Goal: Task Accomplishment & Management: Complete application form

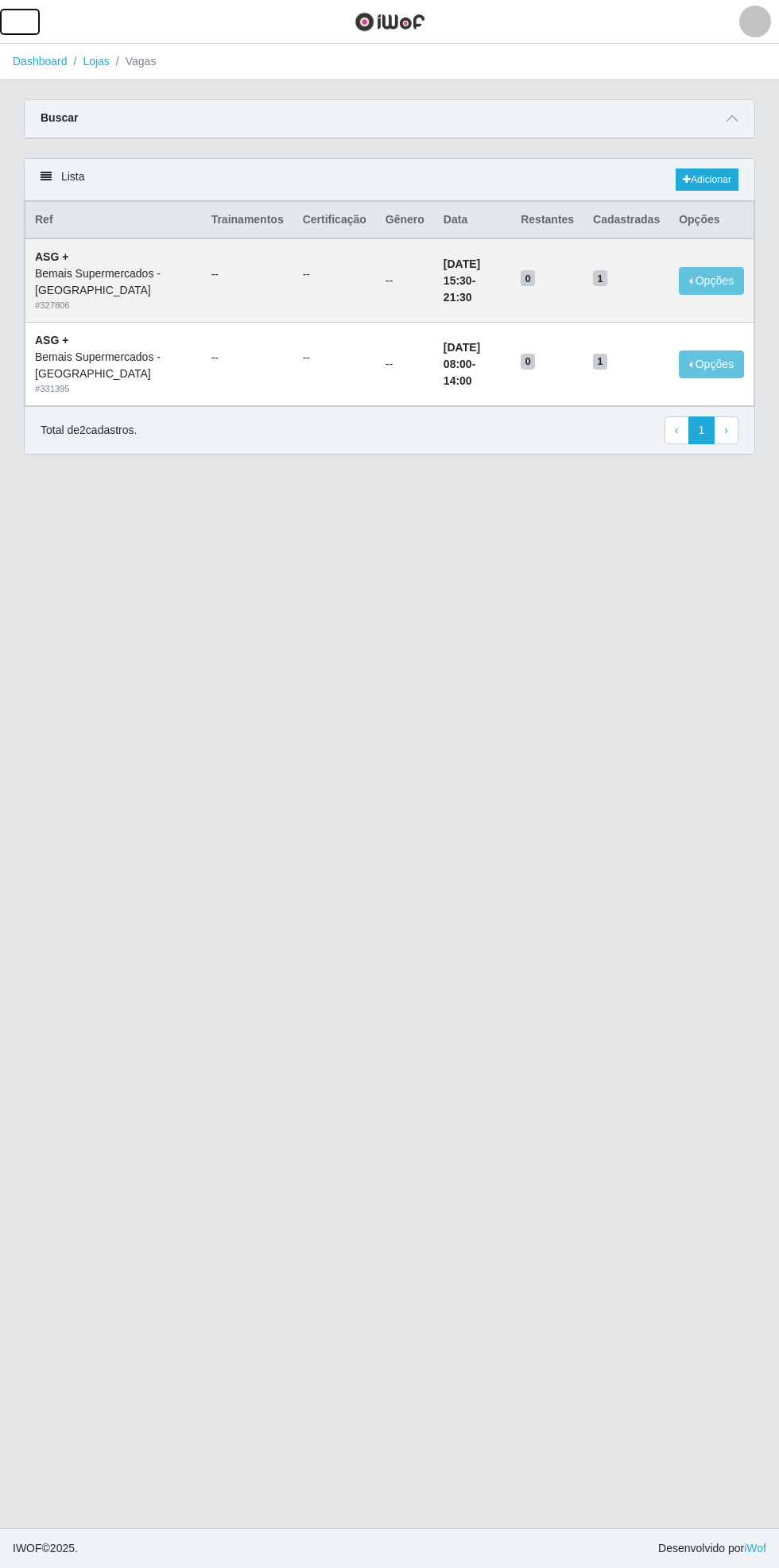
click at [33, 21] on button "button" at bounding box center [19, 22] width 39 height 27
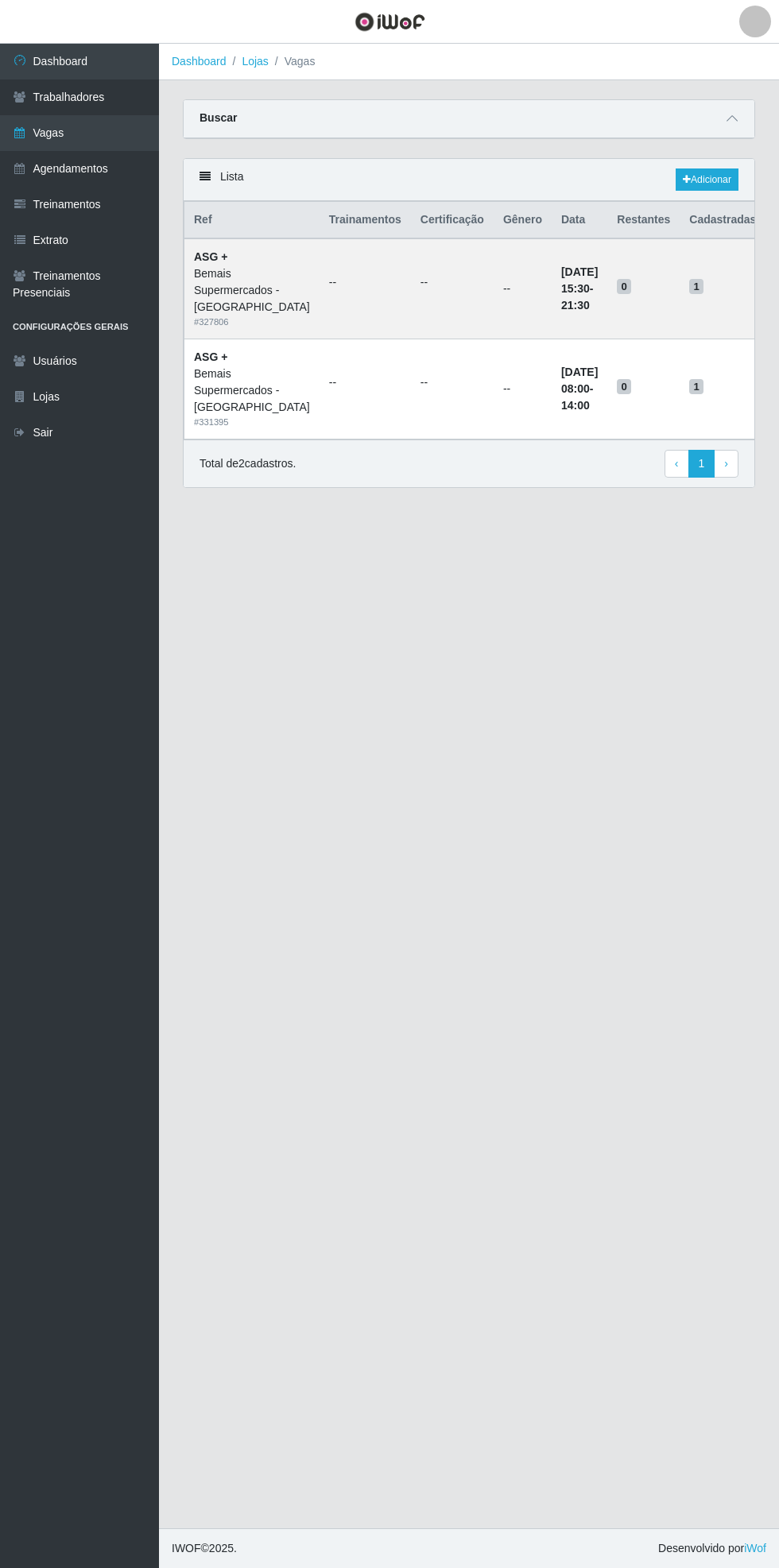
click at [122, 134] on link "Vagas" at bounding box center [80, 133] width 159 height 36
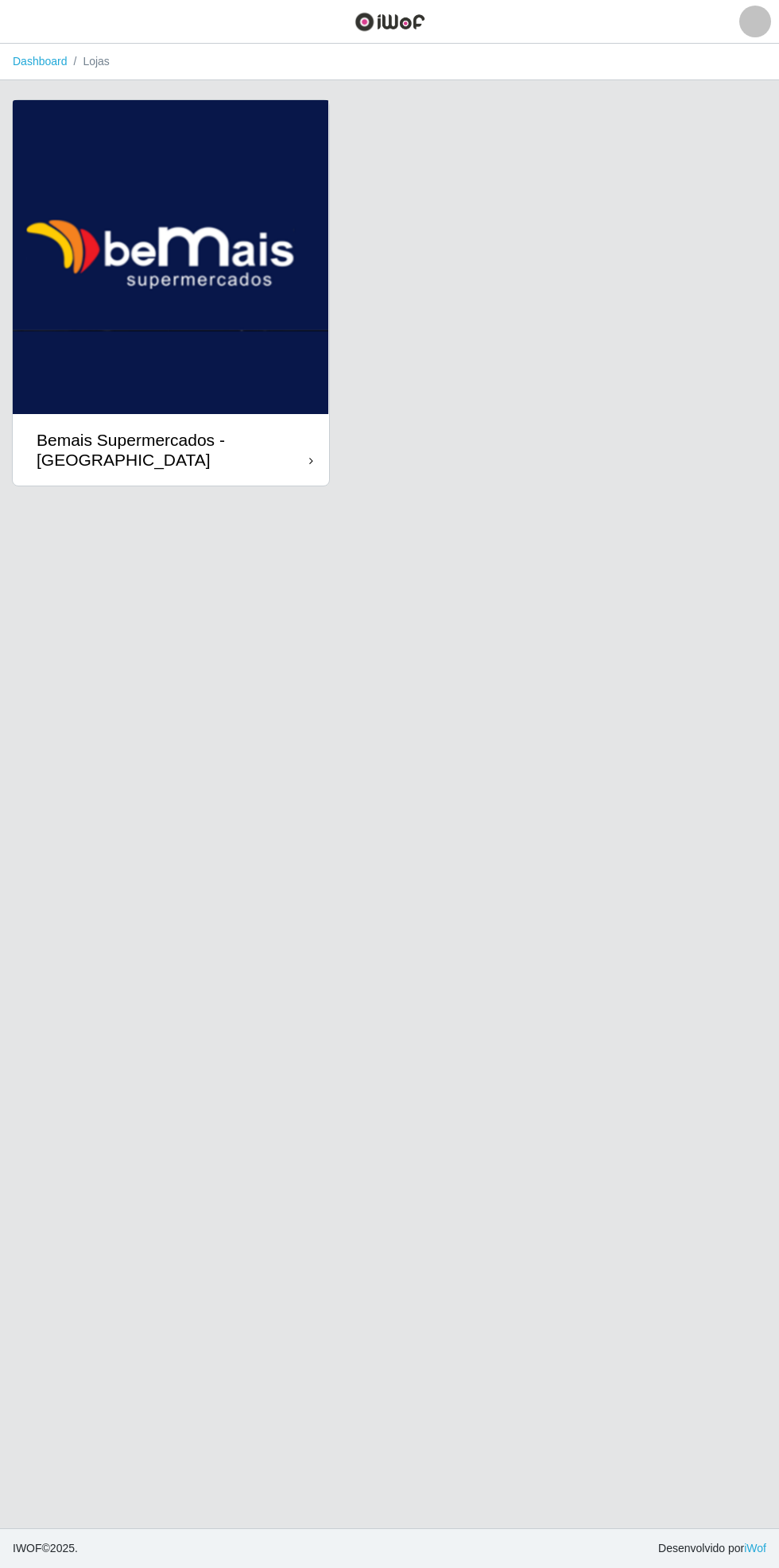
click at [281, 475] on div "Bemais Supermercados - [GEOGRAPHIC_DATA]" at bounding box center [171, 449] width 317 height 71
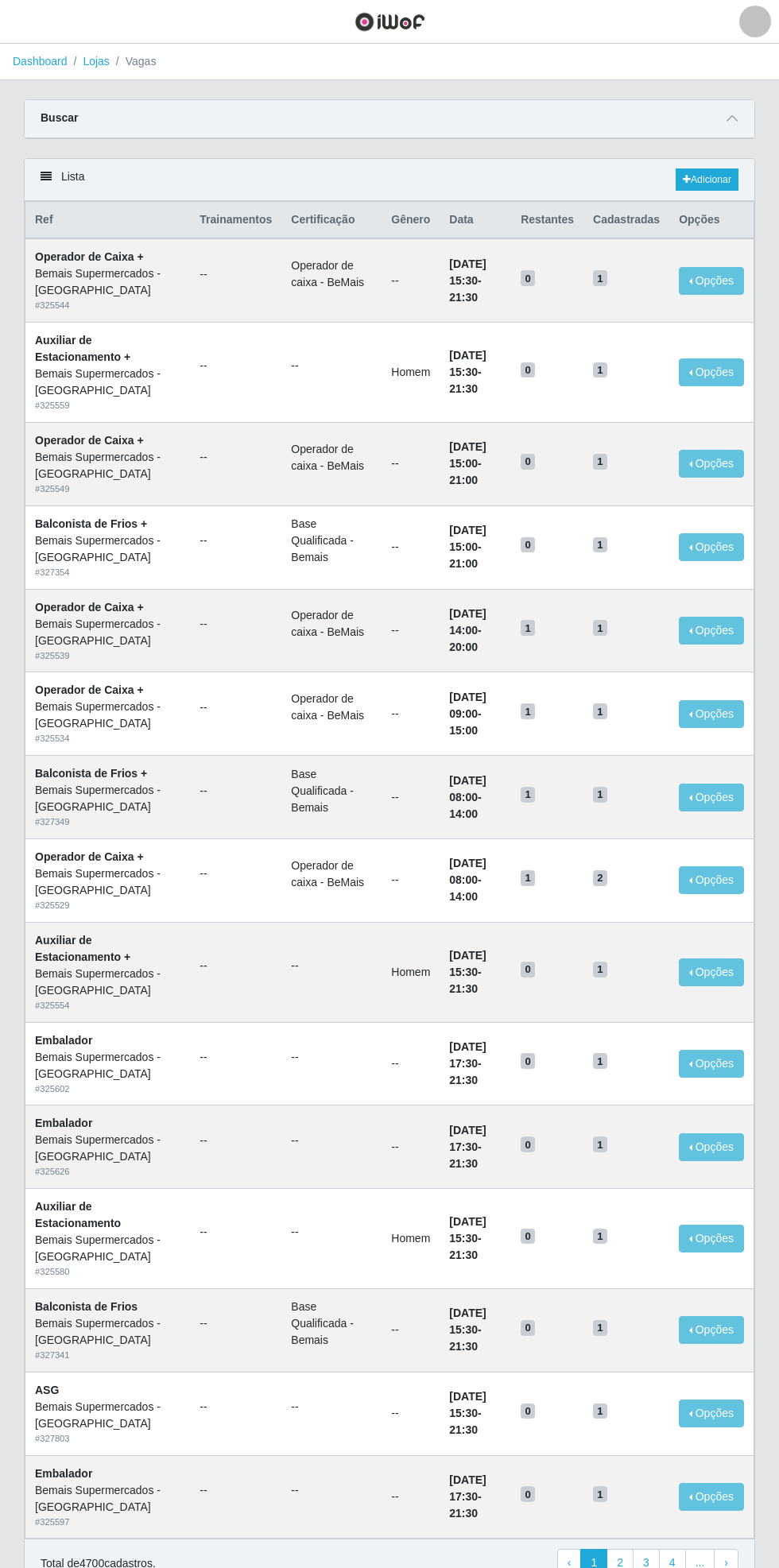
click at [740, 118] on span at bounding box center [731, 119] width 19 height 18
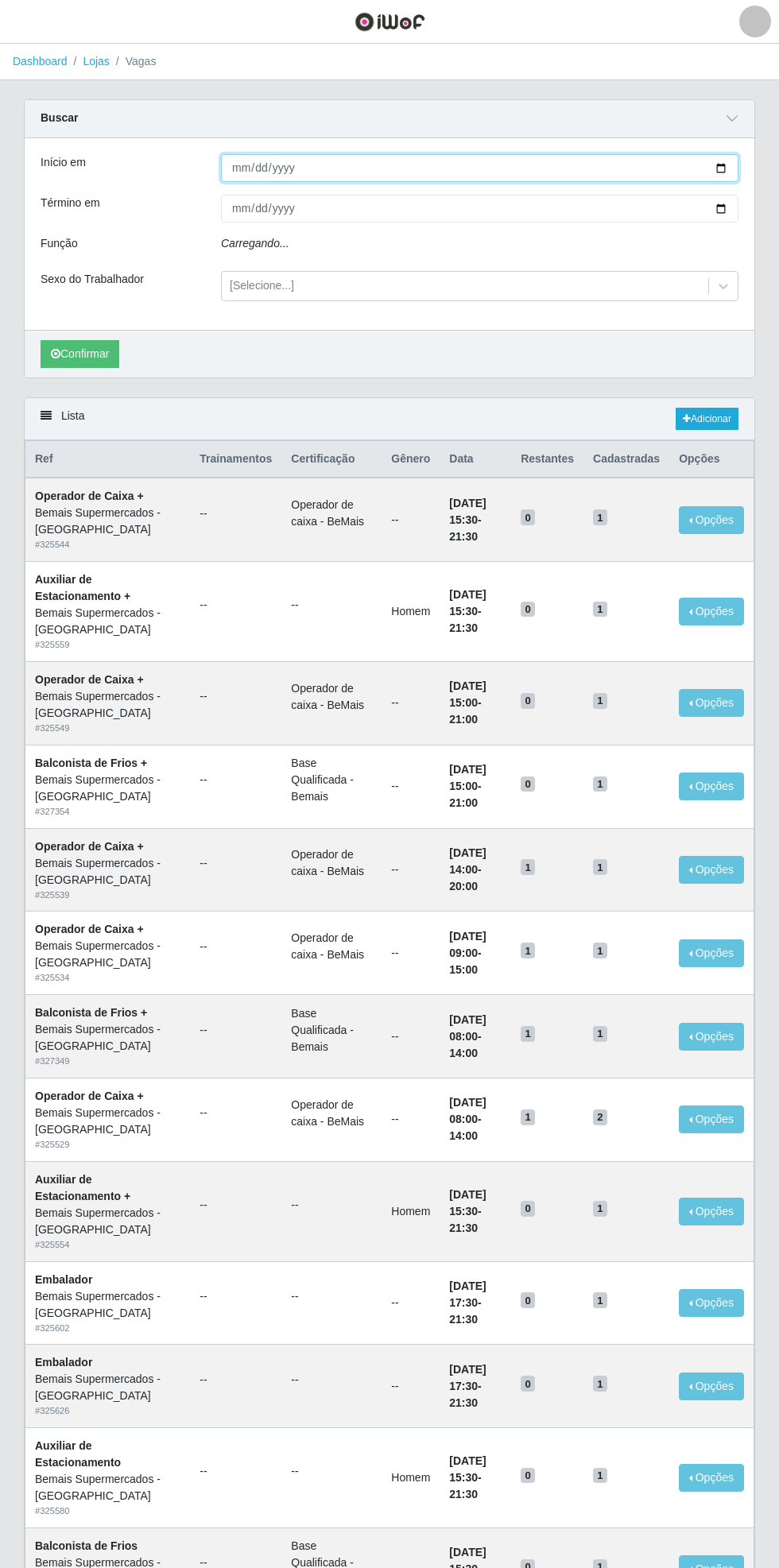
click at [729, 166] on input "Início em" at bounding box center [479, 167] width 517 height 27
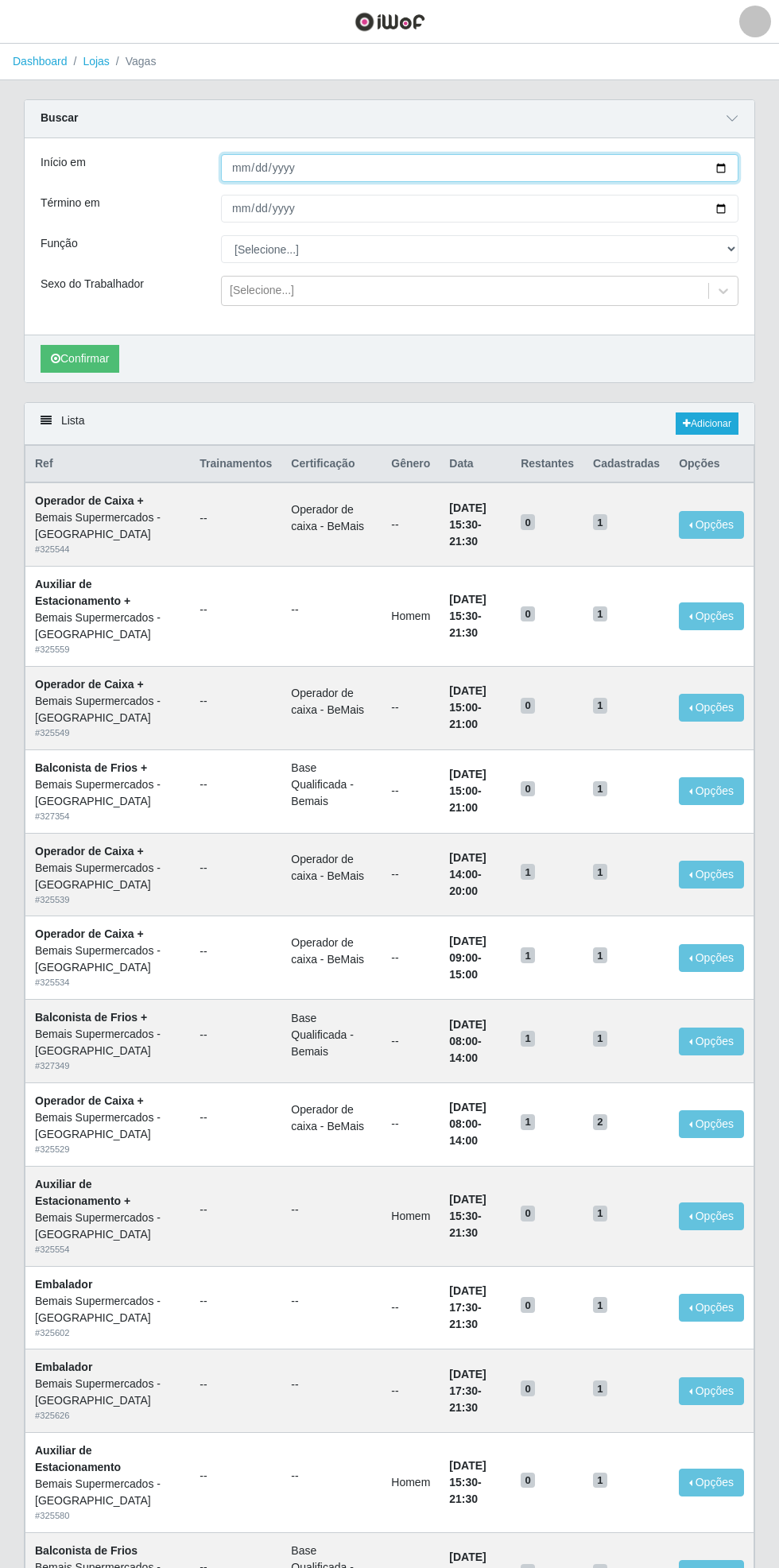
type input "[DATE]"
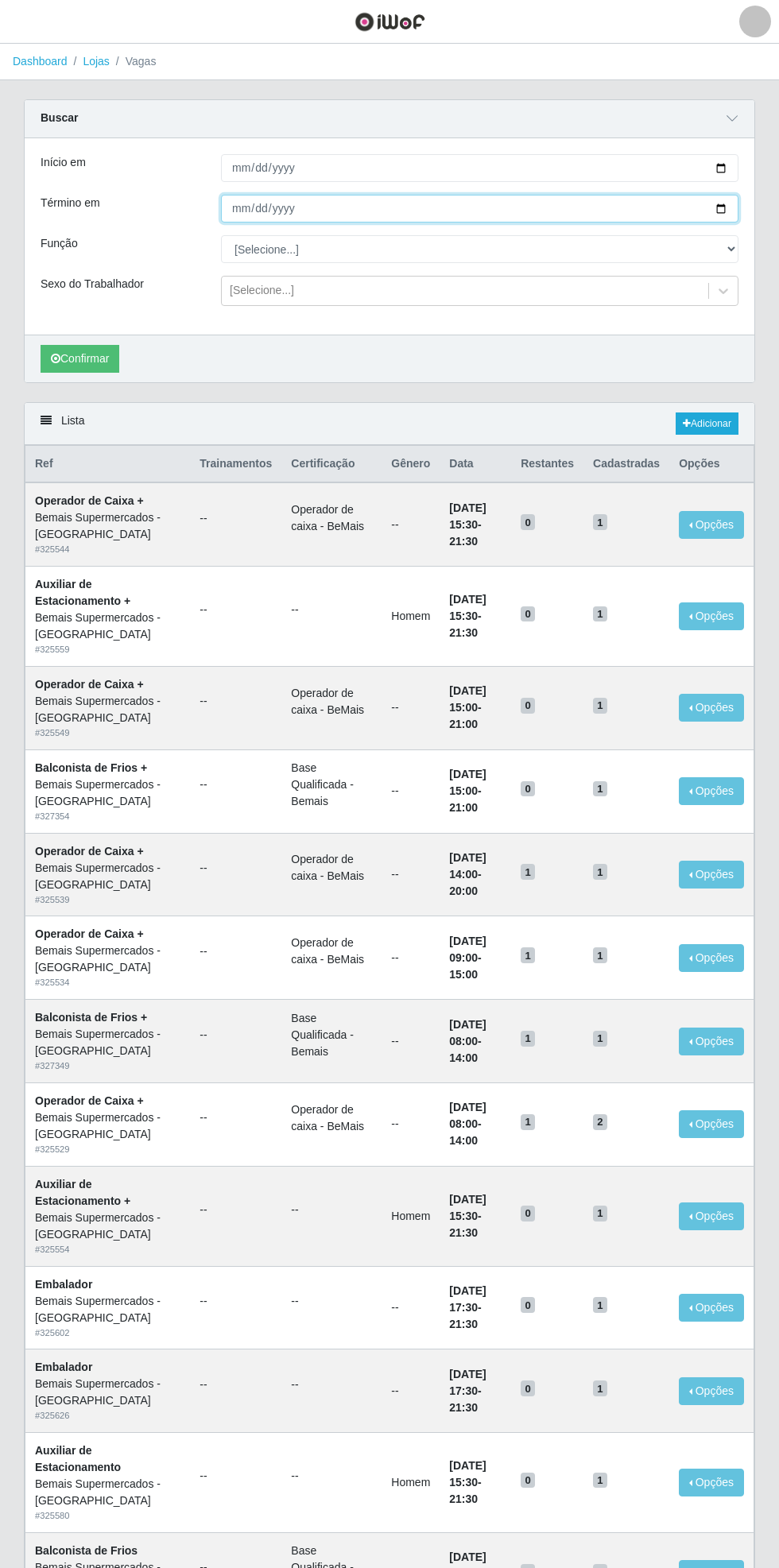
click at [730, 195] on input "Término em" at bounding box center [479, 209] width 517 height 27
type input "[DATE]"
click at [733, 248] on select "[Selecione...] ASG ASG + ASG ++ Auxiliar de Estacionamento Auxiliar de Estacion…" at bounding box center [479, 249] width 517 height 27
click at [221, 235] on select "[Selecione...] ASG ASG + ASG ++ Auxiliar de Estacionamento Auxiliar de Estacion…" at bounding box center [479, 249] width 517 height 27
click at [67, 350] on button "Confirmar" at bounding box center [80, 359] width 79 height 27
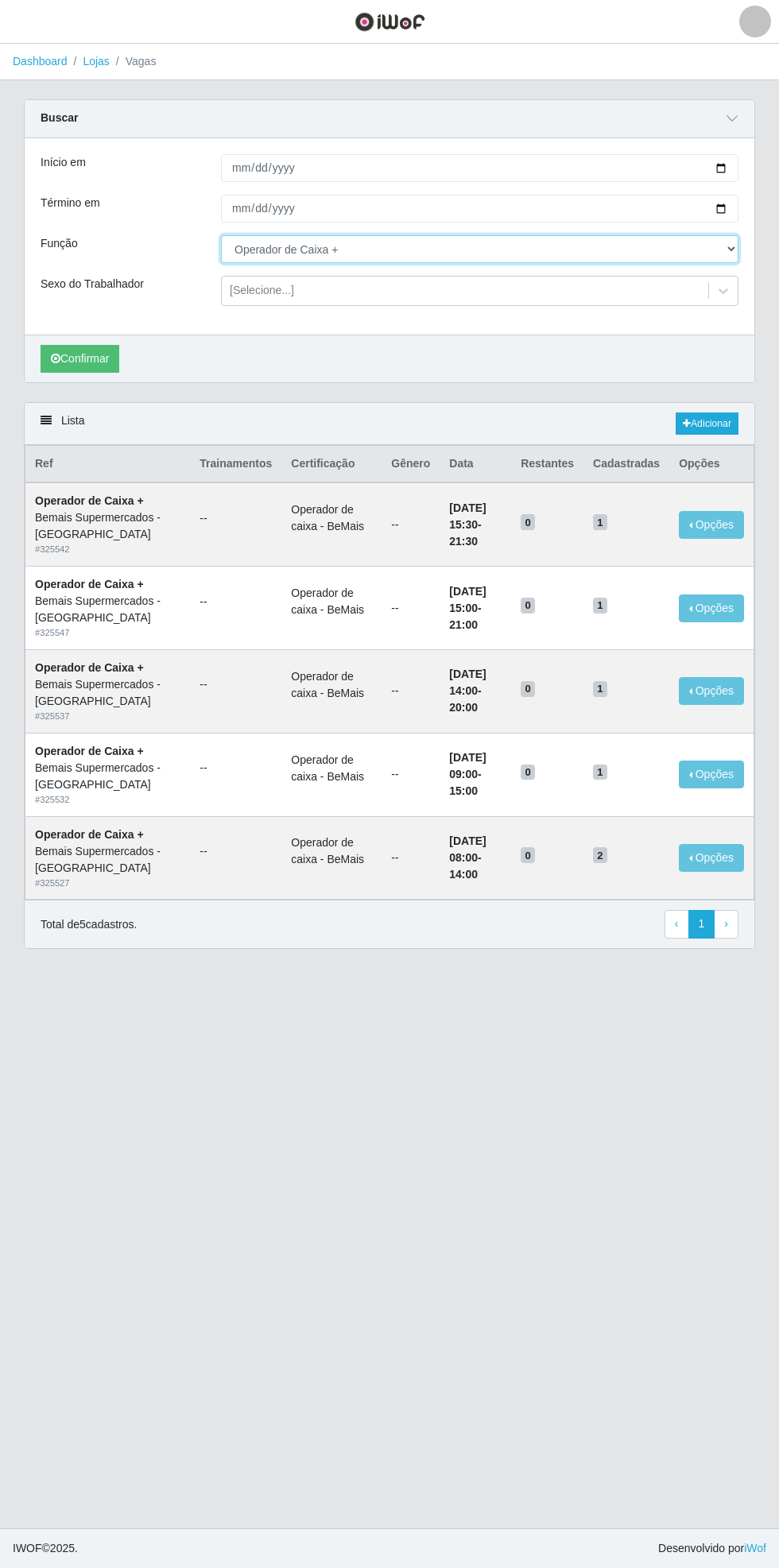
click at [734, 248] on select "[Selecione...] ASG ASG + ASG ++ Auxiliar de Estacionamento Auxiliar de Estacion…" at bounding box center [479, 249] width 517 height 27
select select "70"
click at [221, 235] on select "[Selecione...] ASG ASG + ASG ++ Auxiliar de Estacionamento Auxiliar de Estacion…" at bounding box center [479, 249] width 517 height 27
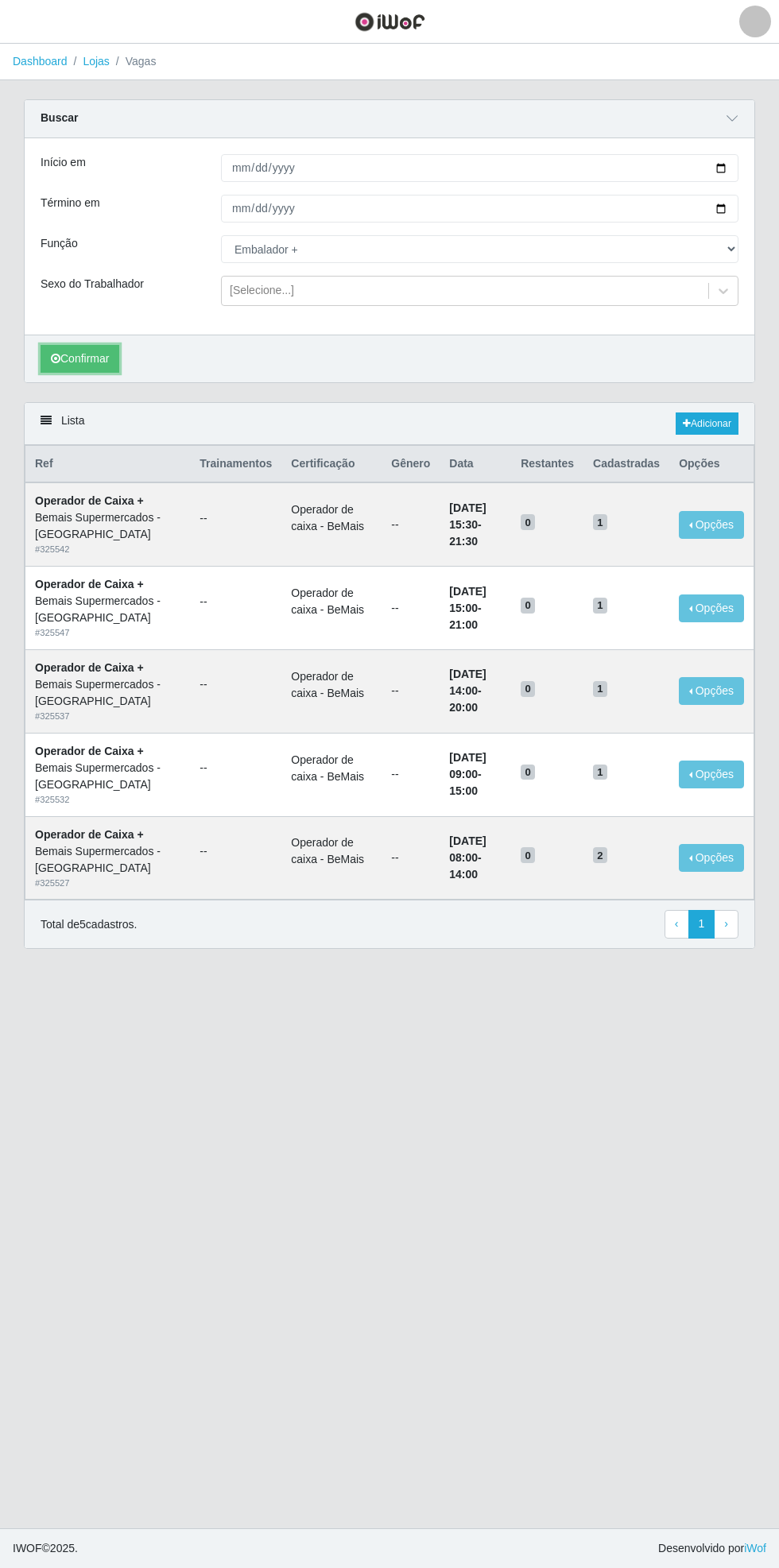
click at [70, 359] on button "Confirmar" at bounding box center [80, 359] width 79 height 27
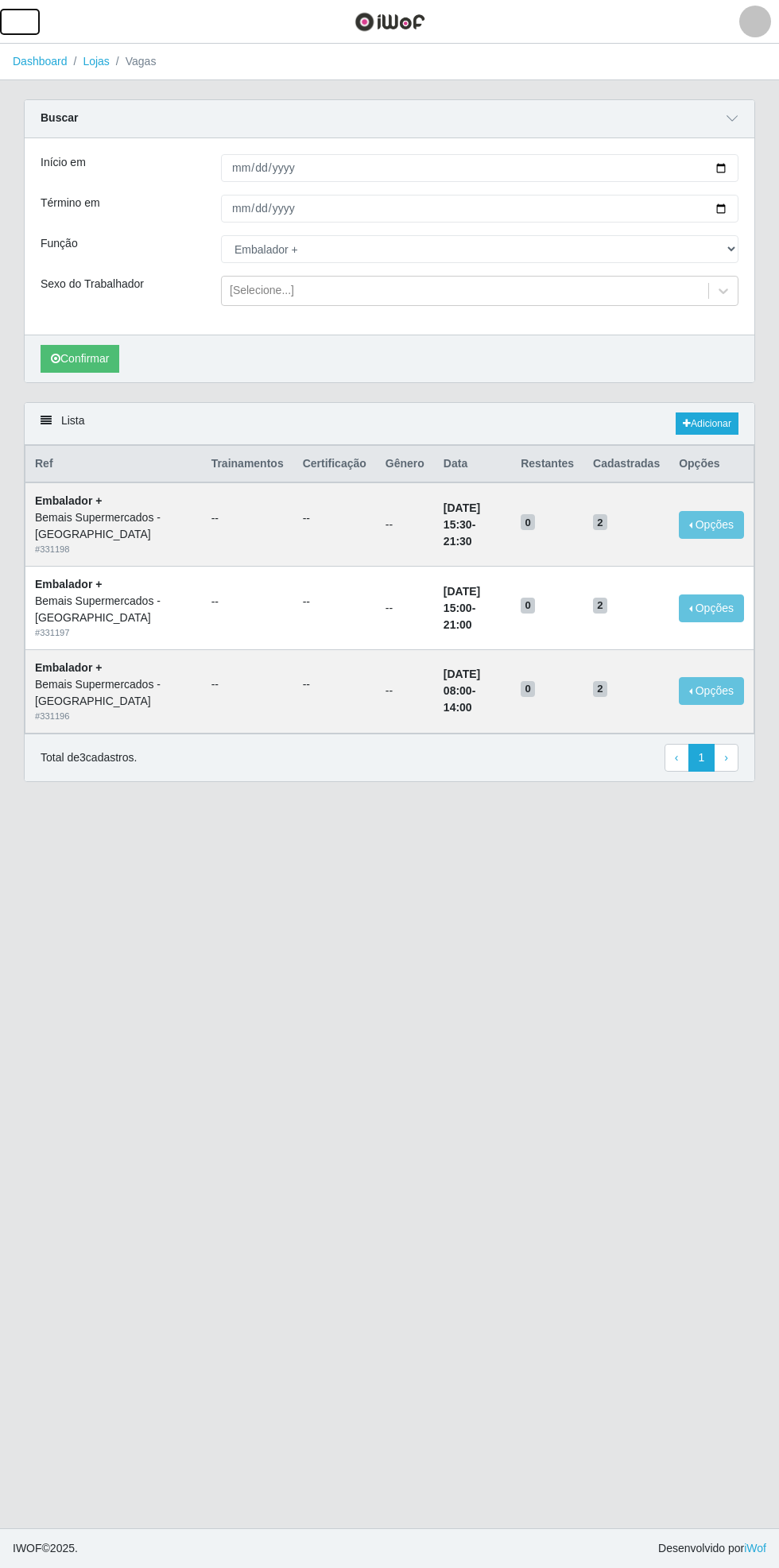
click at [19, 24] on span "button" at bounding box center [19, 22] width 21 height 18
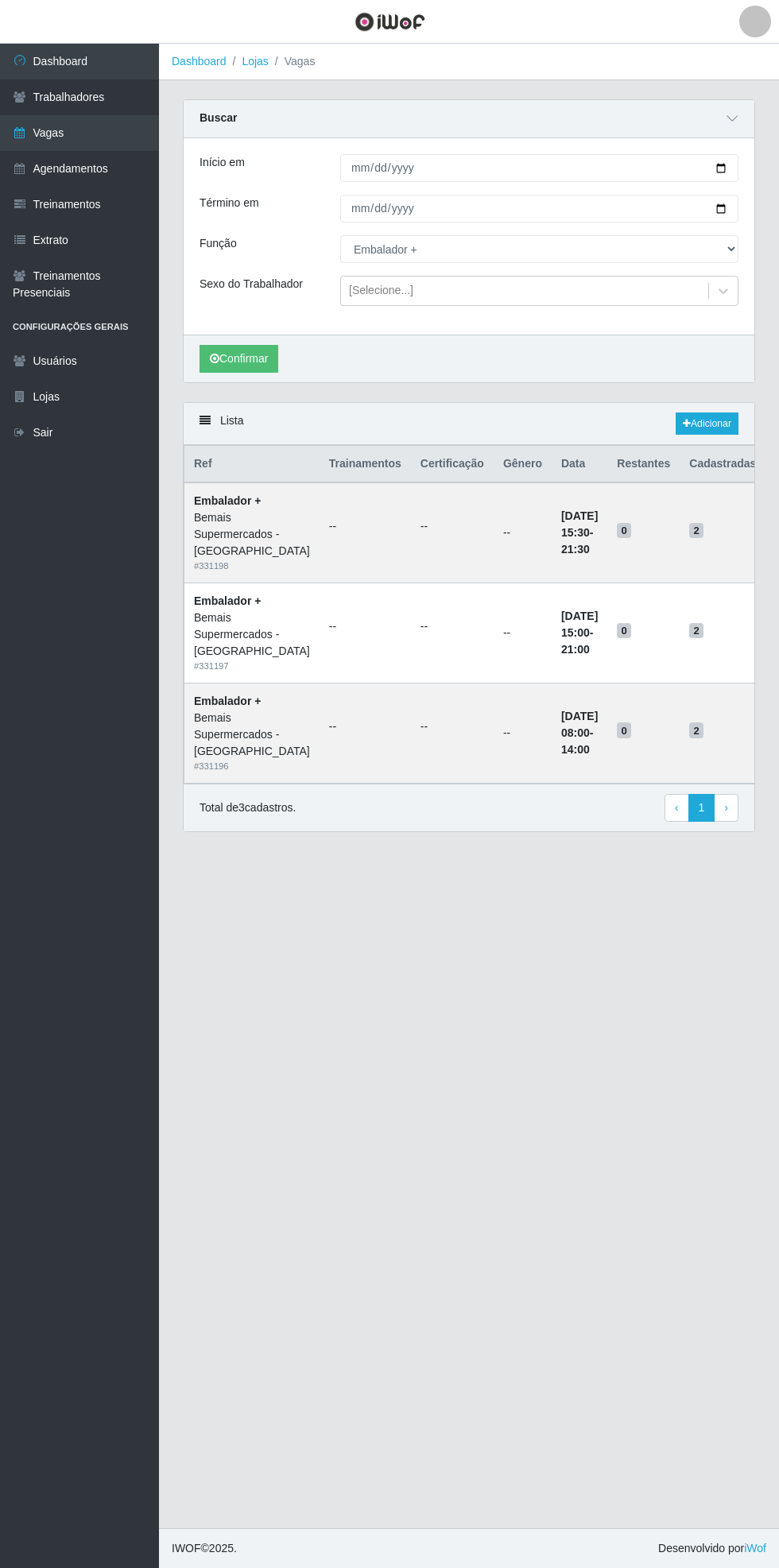
click at [82, 163] on link "Agendamentos" at bounding box center [80, 168] width 159 height 36
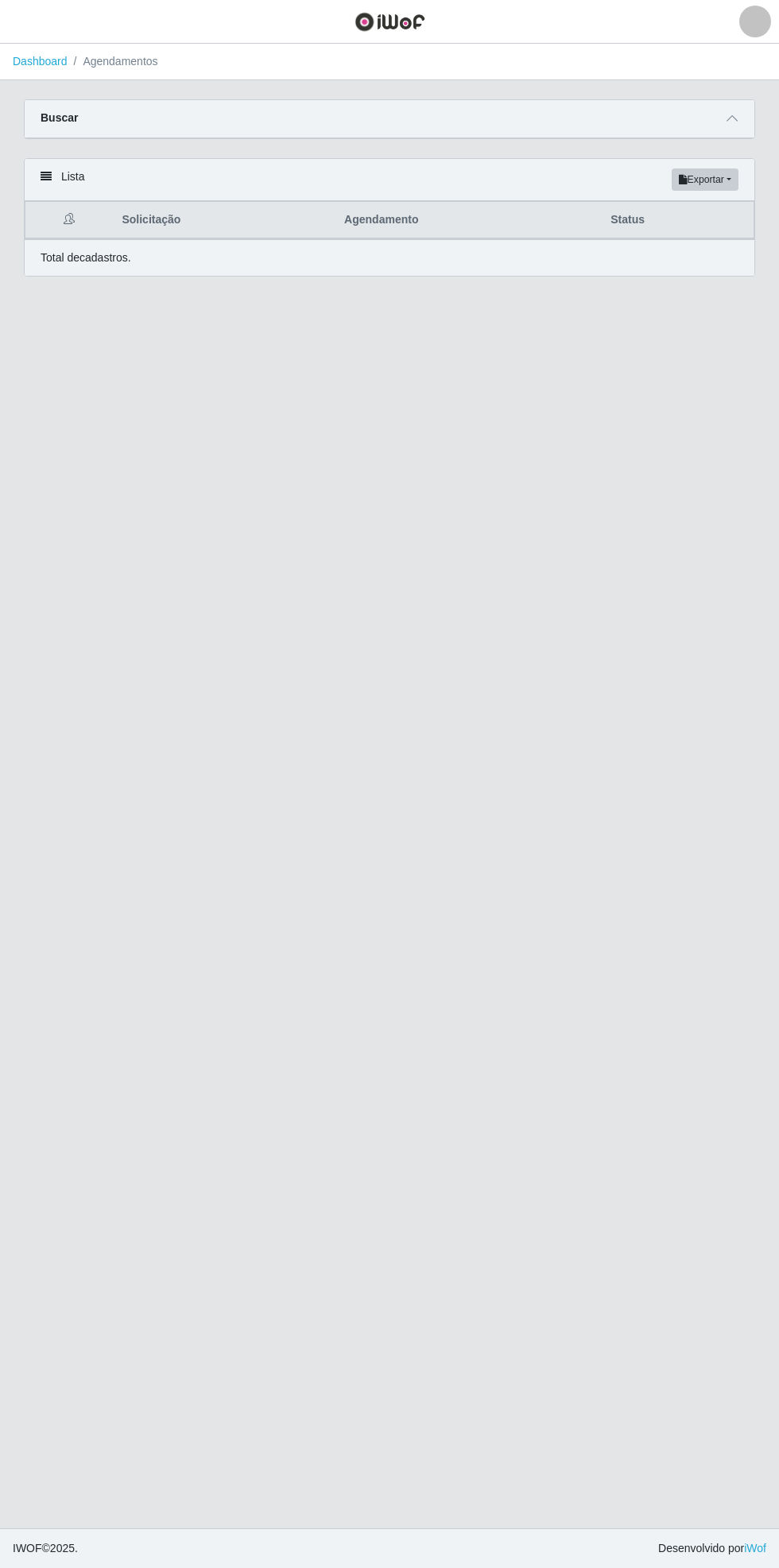
click at [741, 118] on span at bounding box center [731, 119] width 19 height 18
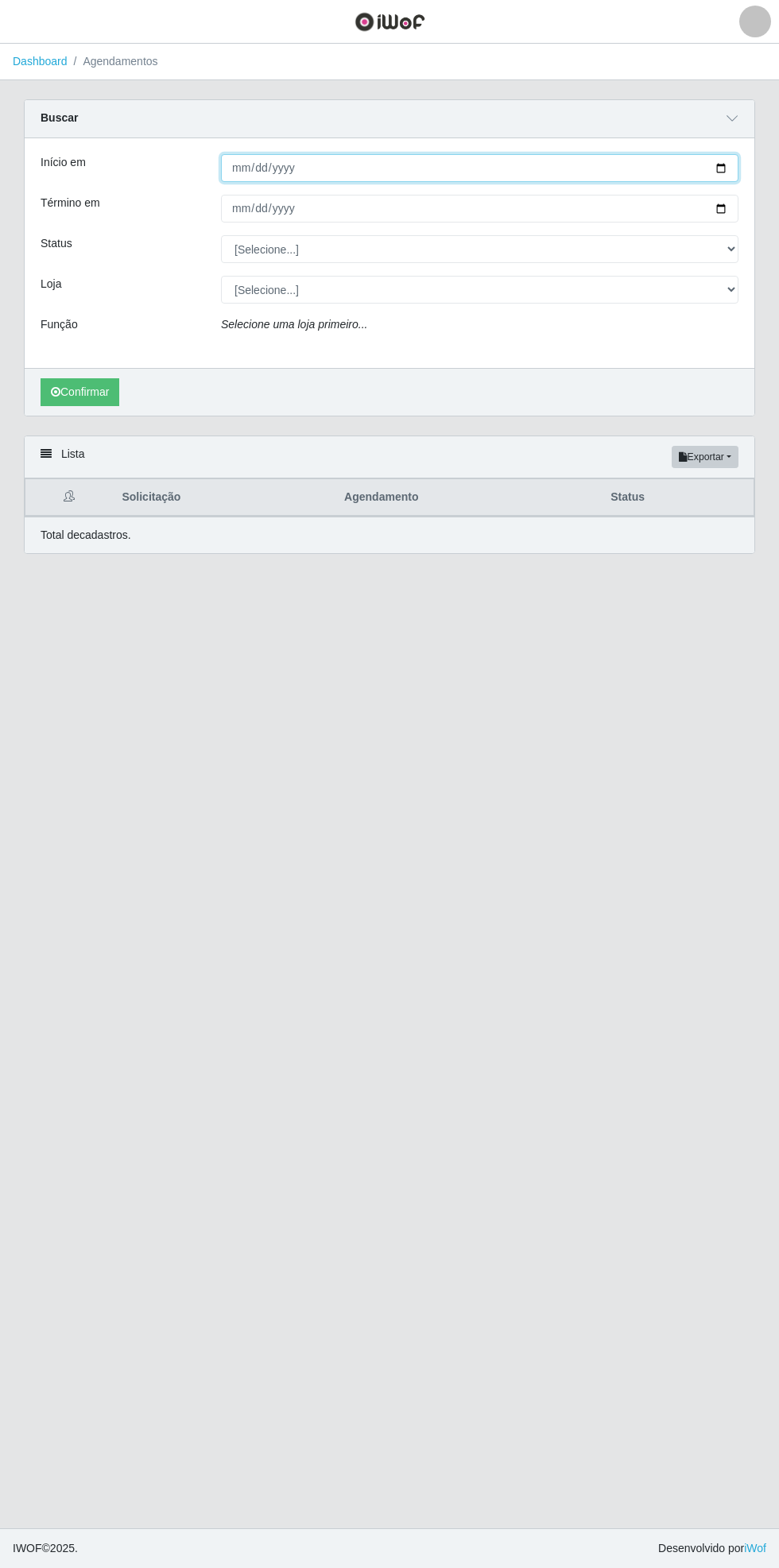
click at [732, 171] on input "Início em" at bounding box center [479, 167] width 517 height 27
type input "[DATE]"
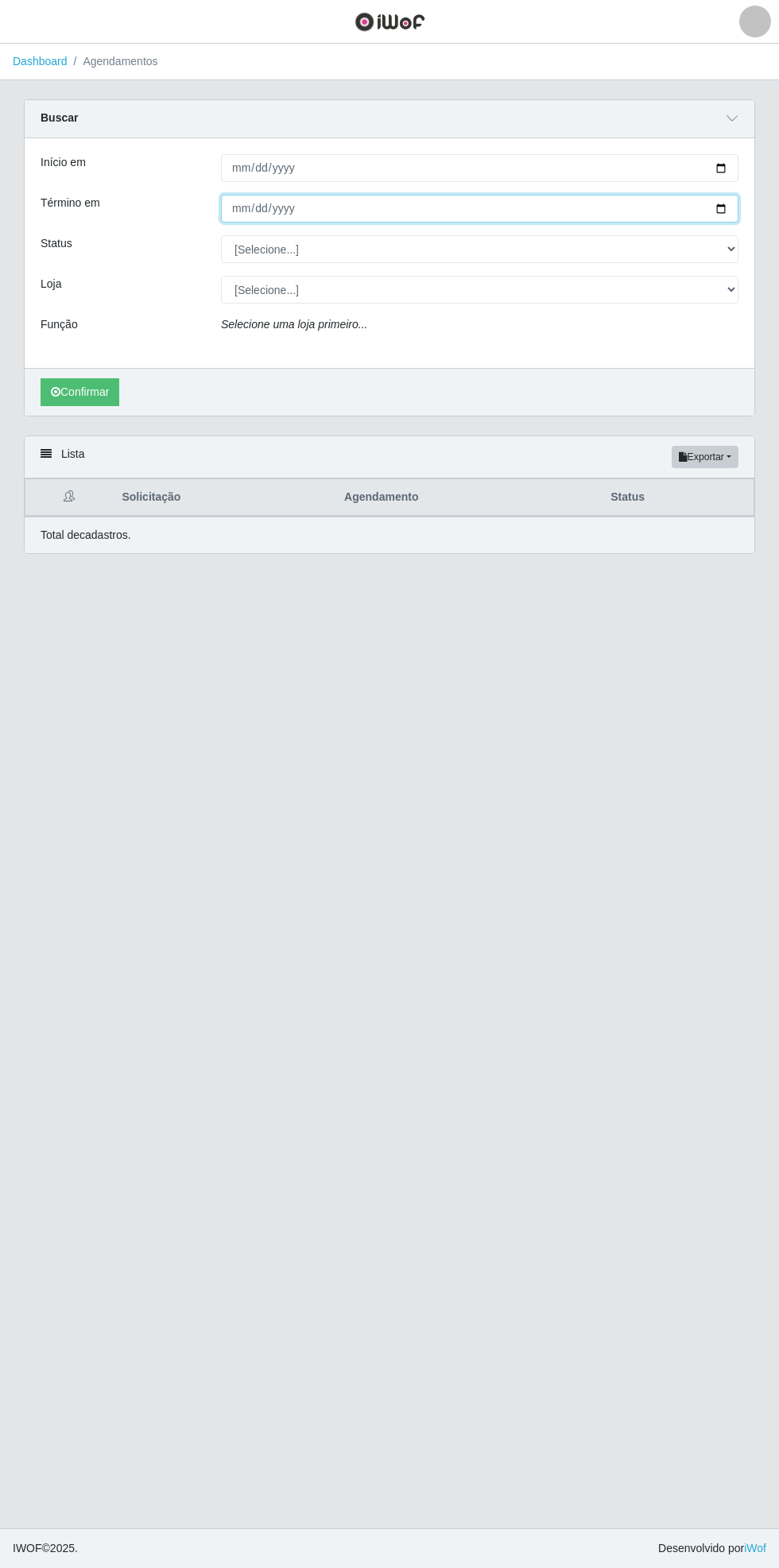
click at [738, 208] on input "Término em" at bounding box center [479, 209] width 517 height 27
type input "[DATE]"
click at [759, 285] on div "Carregando... Buscar Início em [DATE] Término em [DATE] Status [Selecione...] A…" at bounding box center [389, 267] width 755 height 336
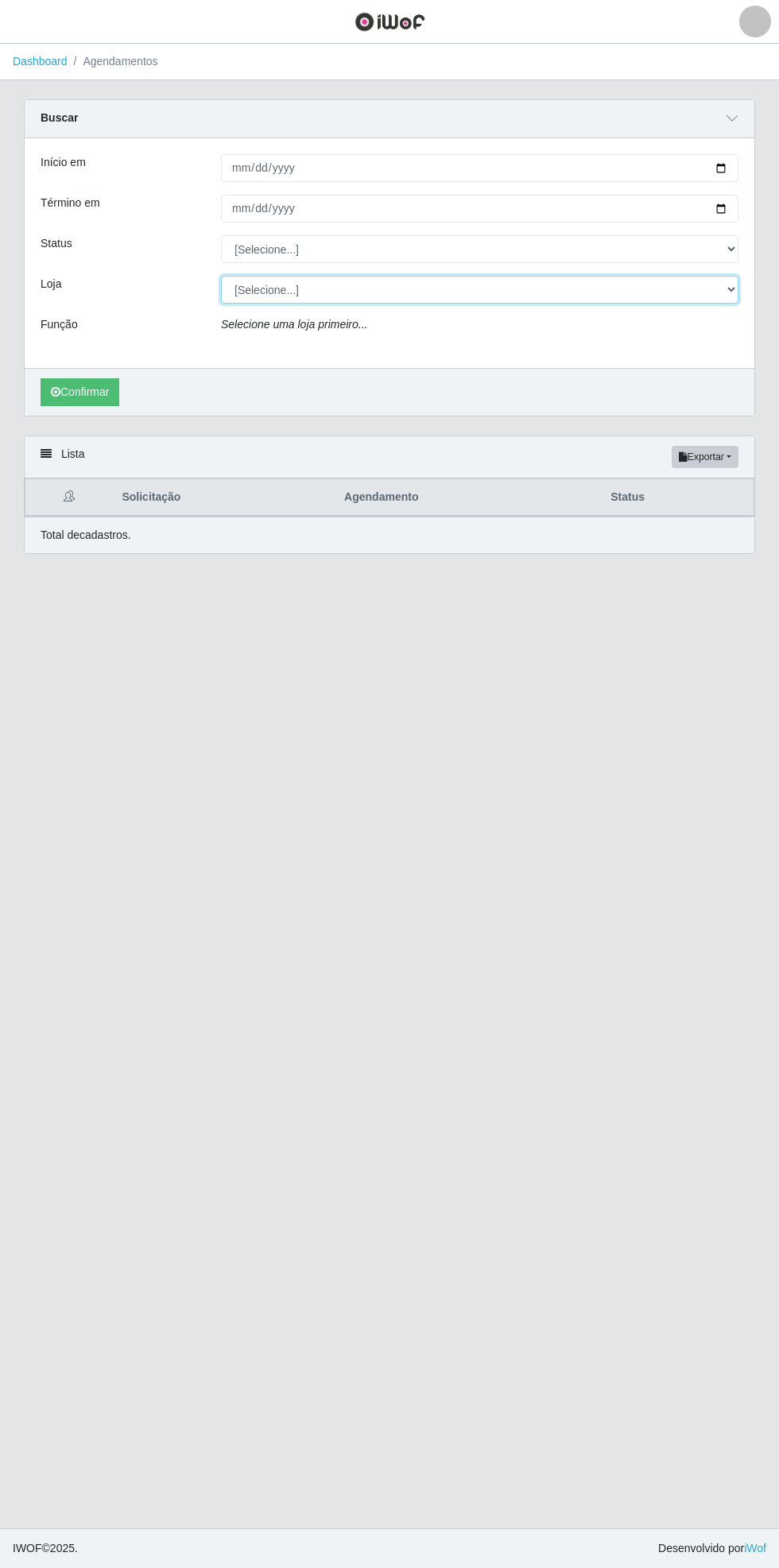
click at [730, 288] on select "[Selecione...] Bemais Supermercados - [GEOGRAPHIC_DATA]" at bounding box center [479, 289] width 517 height 27
select select "250"
click at [221, 275] on select "[Selecione...] Bemais Supermercados - [GEOGRAPHIC_DATA]" at bounding box center [479, 289] width 517 height 27
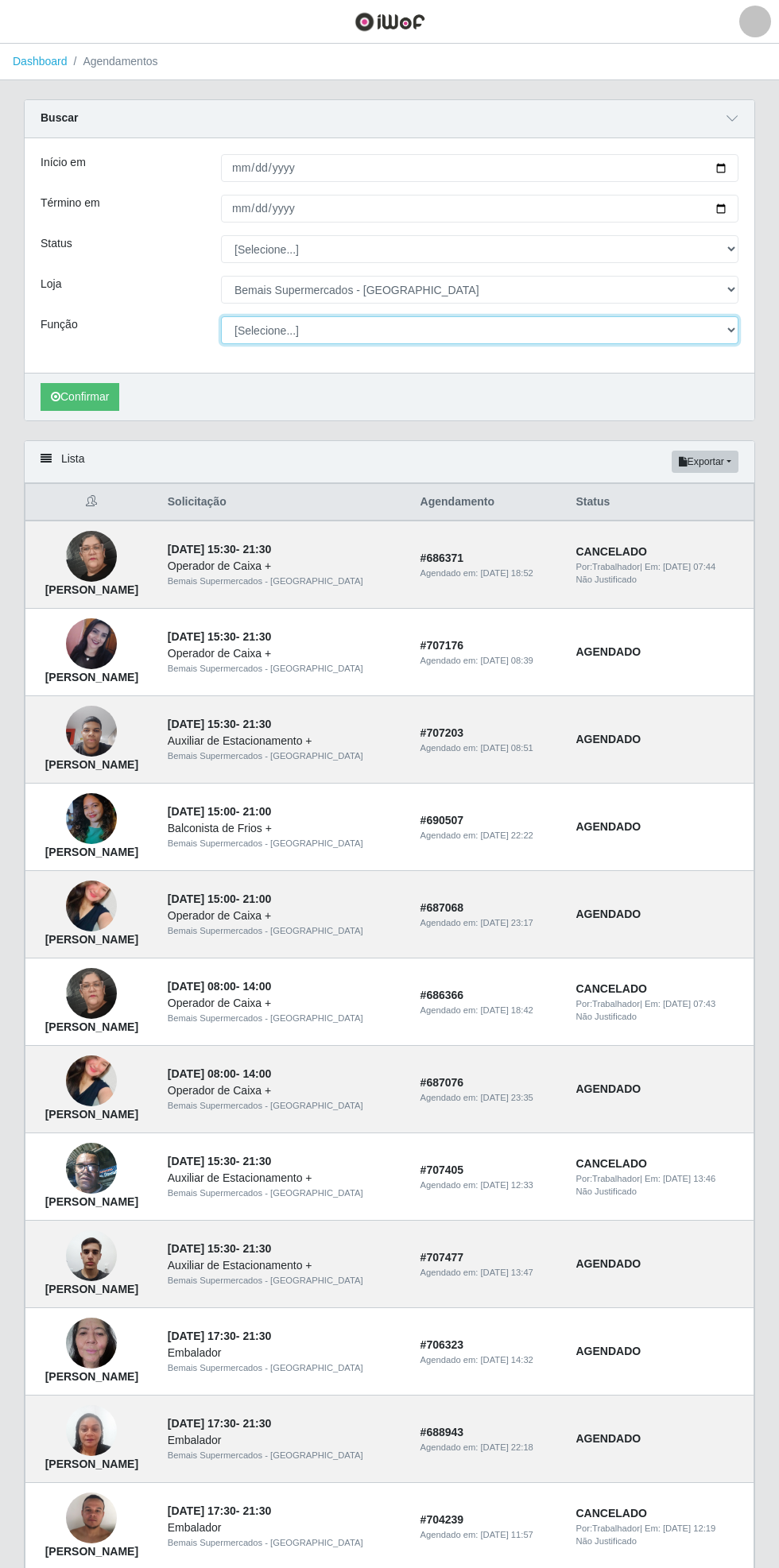
click at [734, 329] on select "[Selecione...] ASG ASG + ASG ++ Auxiliar de Estacionamento Auxiliar de Estacion…" at bounding box center [479, 330] width 517 height 27
select select "72"
click at [221, 317] on select "[Selecione...] ASG ASG + ASG ++ Auxiliar de Estacionamento Auxiliar de Estacion…" at bounding box center [479, 330] width 517 height 27
click at [70, 400] on button "Confirmar" at bounding box center [80, 397] width 79 height 27
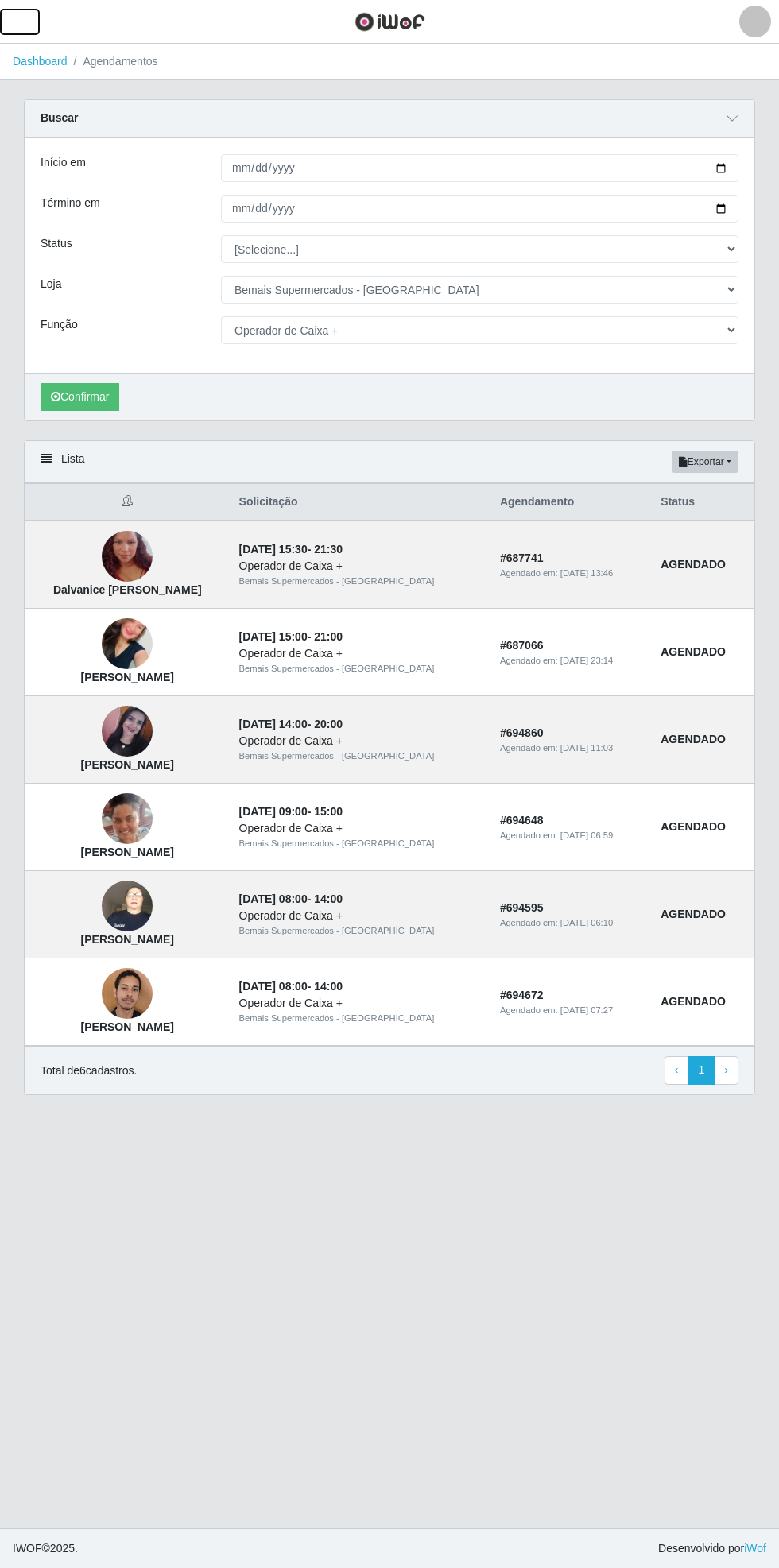
click at [33, 21] on button "button" at bounding box center [19, 22] width 39 height 27
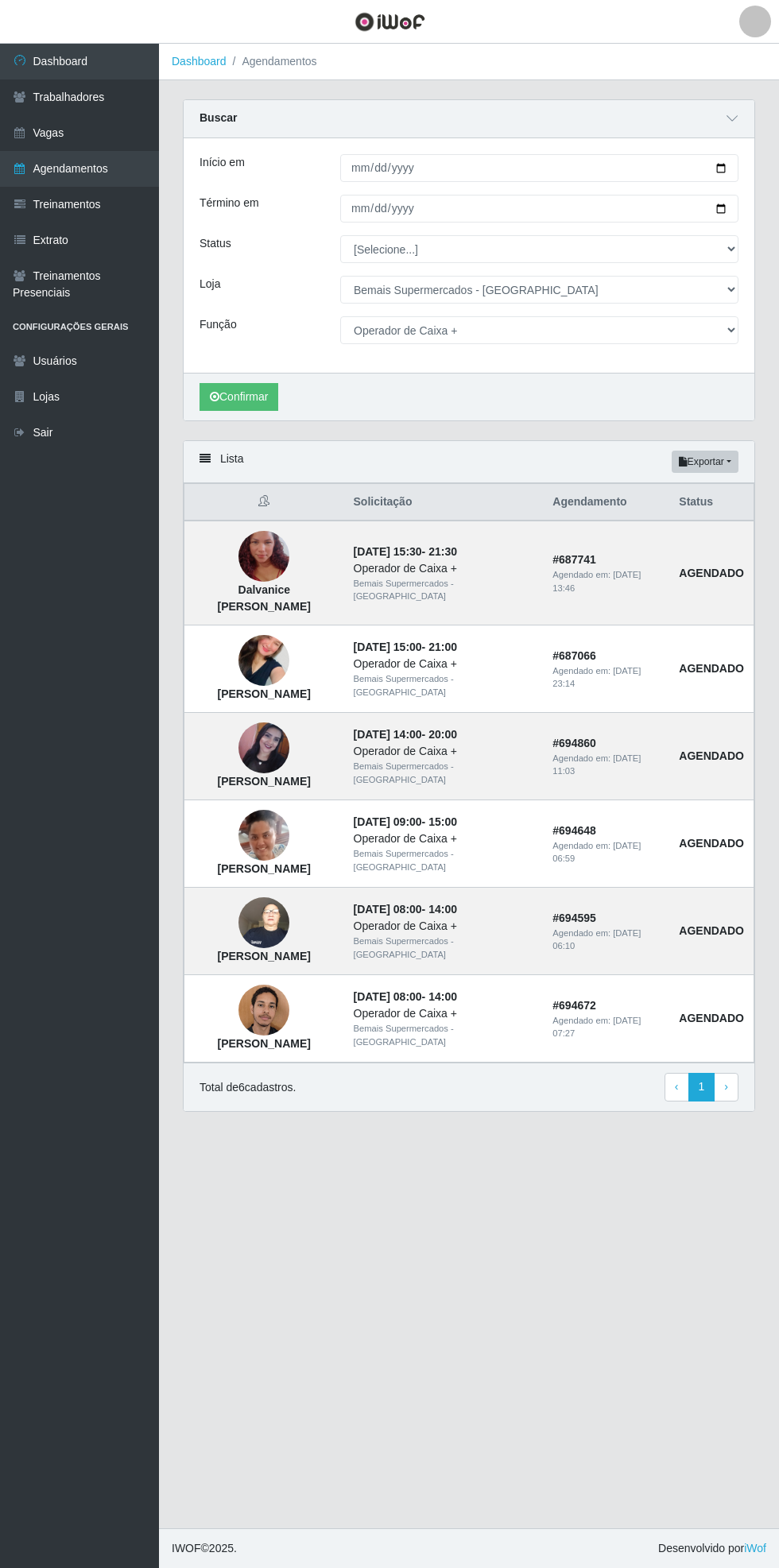
click at [102, 118] on link "Vagas" at bounding box center [80, 133] width 159 height 36
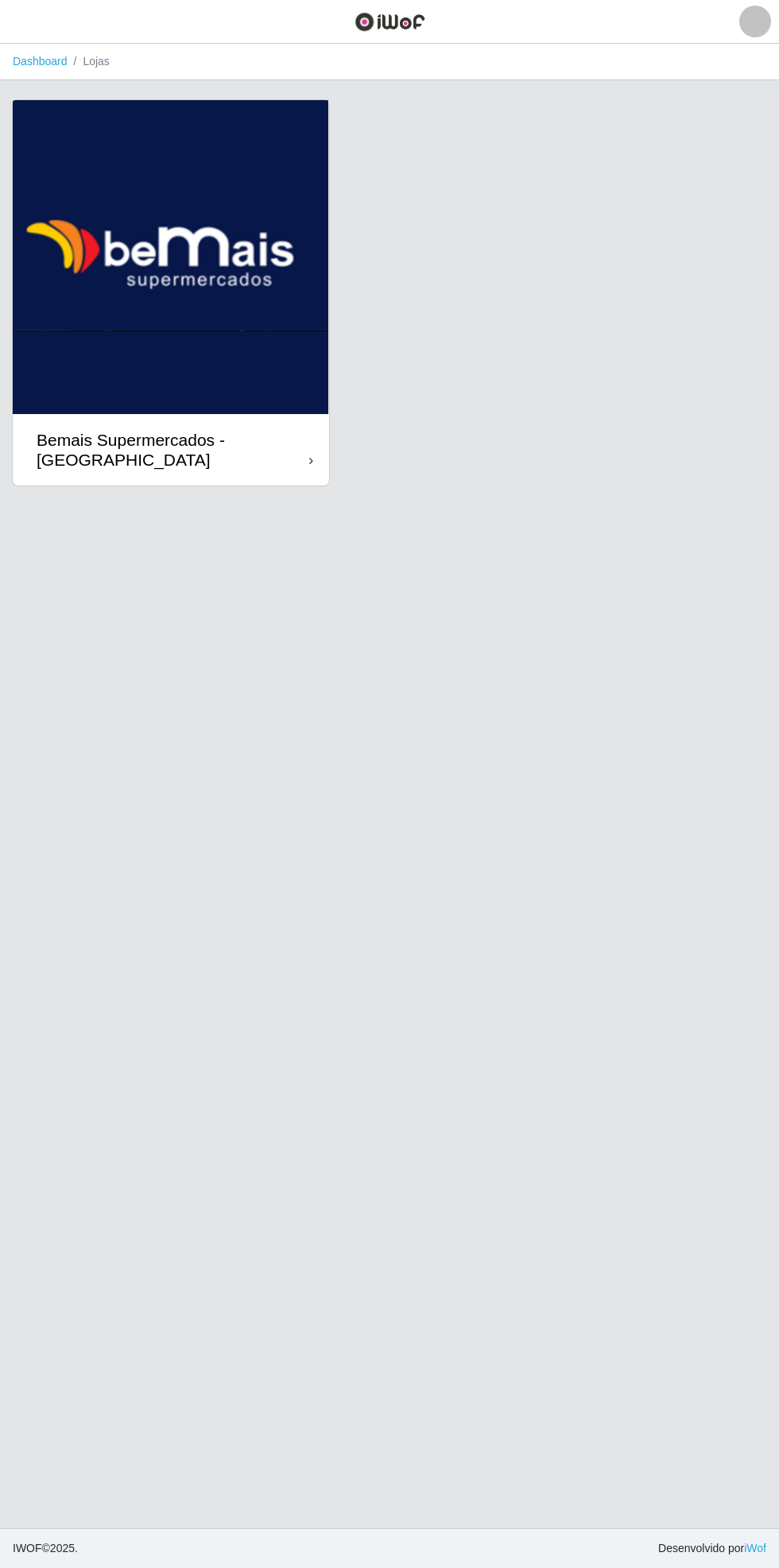
click at [325, 446] on div "Bemais Supermercados - [GEOGRAPHIC_DATA]" at bounding box center [171, 449] width 317 height 71
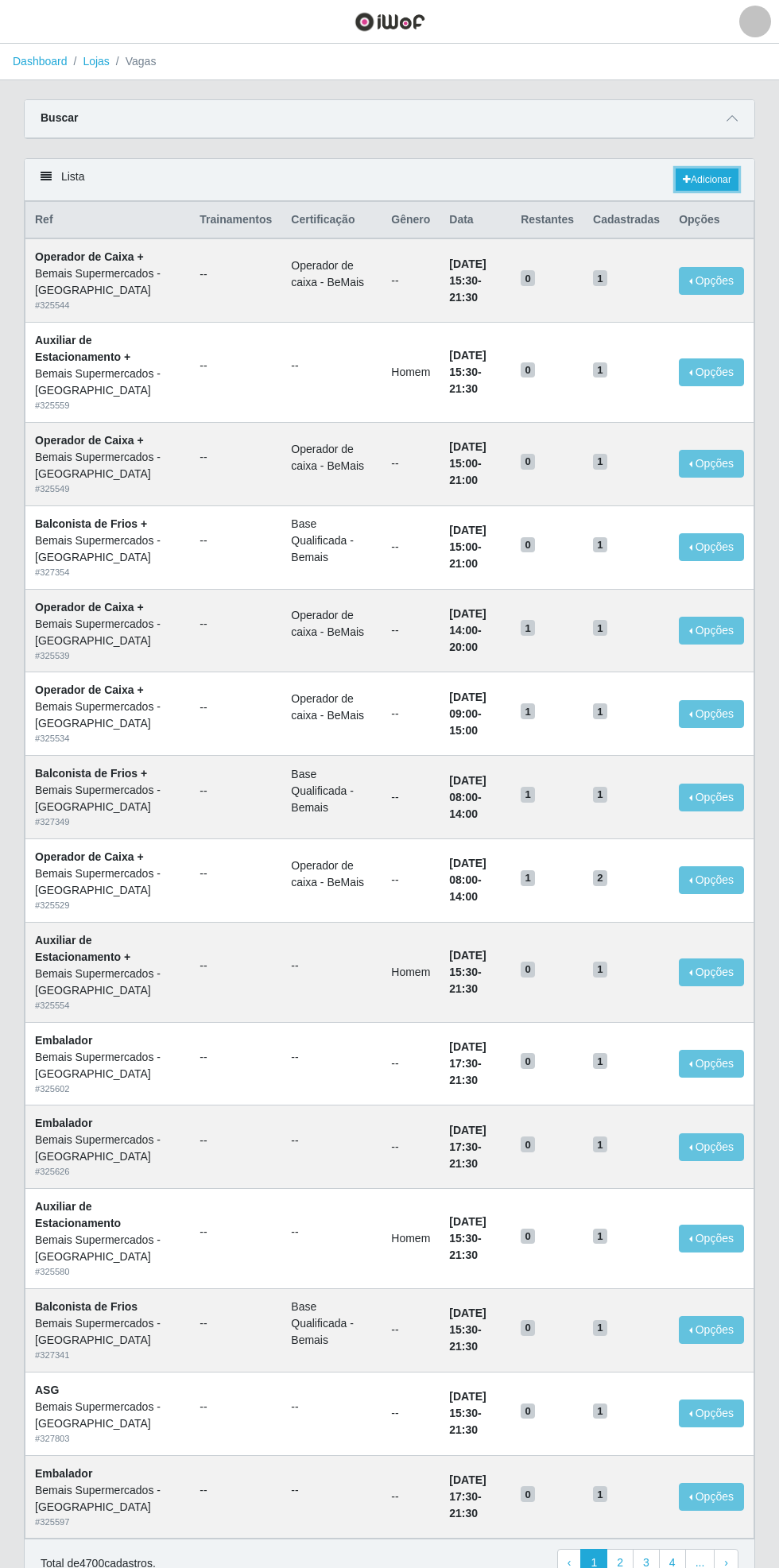
click at [727, 175] on link "Adicionar" at bounding box center [707, 179] width 63 height 22
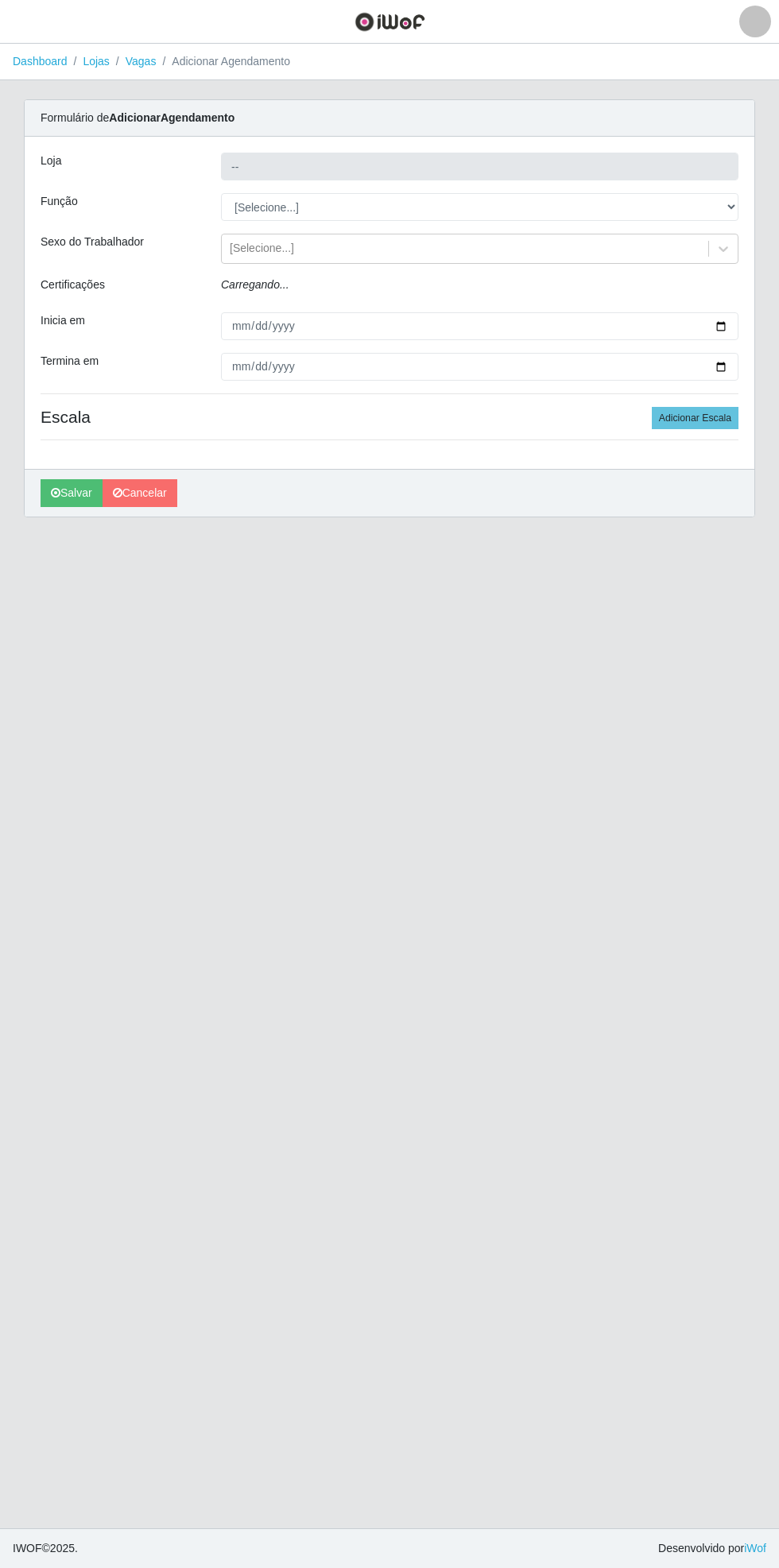
type input "Bemais Supermercados - [GEOGRAPHIC_DATA]"
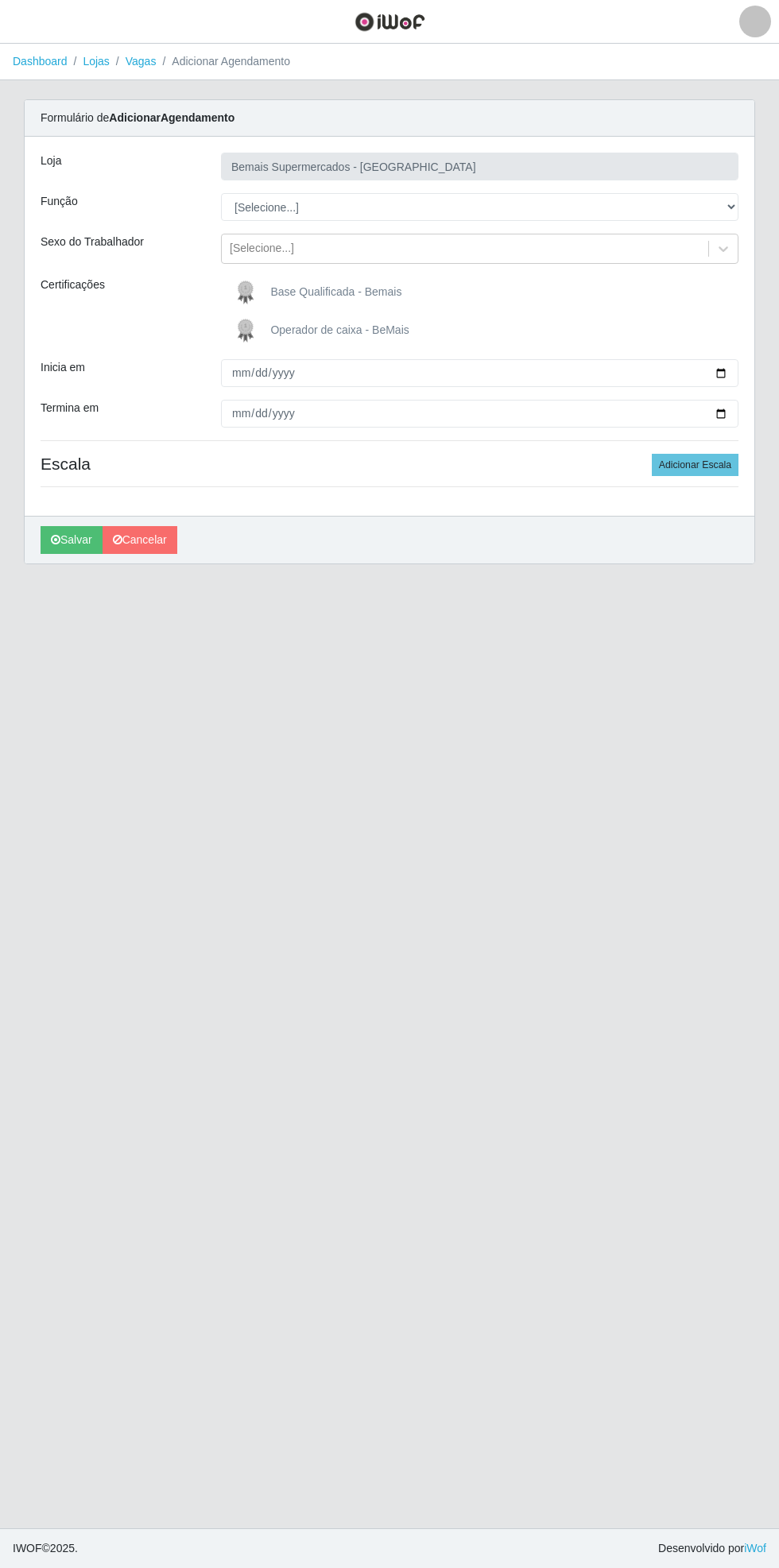
click at [353, 329] on span "Operador de caixa - BeMais" at bounding box center [339, 329] width 138 height 13
click at [0, 0] on input "Operador de caixa - BeMais" at bounding box center [0, 0] width 0 height 0
click at [730, 205] on select "[Selecione...] ASG ASG + ASG ++ Auxiliar de Estacionamento Auxiliar de Estacion…" at bounding box center [479, 207] width 517 height 27
select select "72"
click at [221, 193] on select "[Selecione...] ASG ASG + ASG ++ Auxiliar de Estacionamento Auxiliar de Estacion…" at bounding box center [479, 207] width 517 height 27
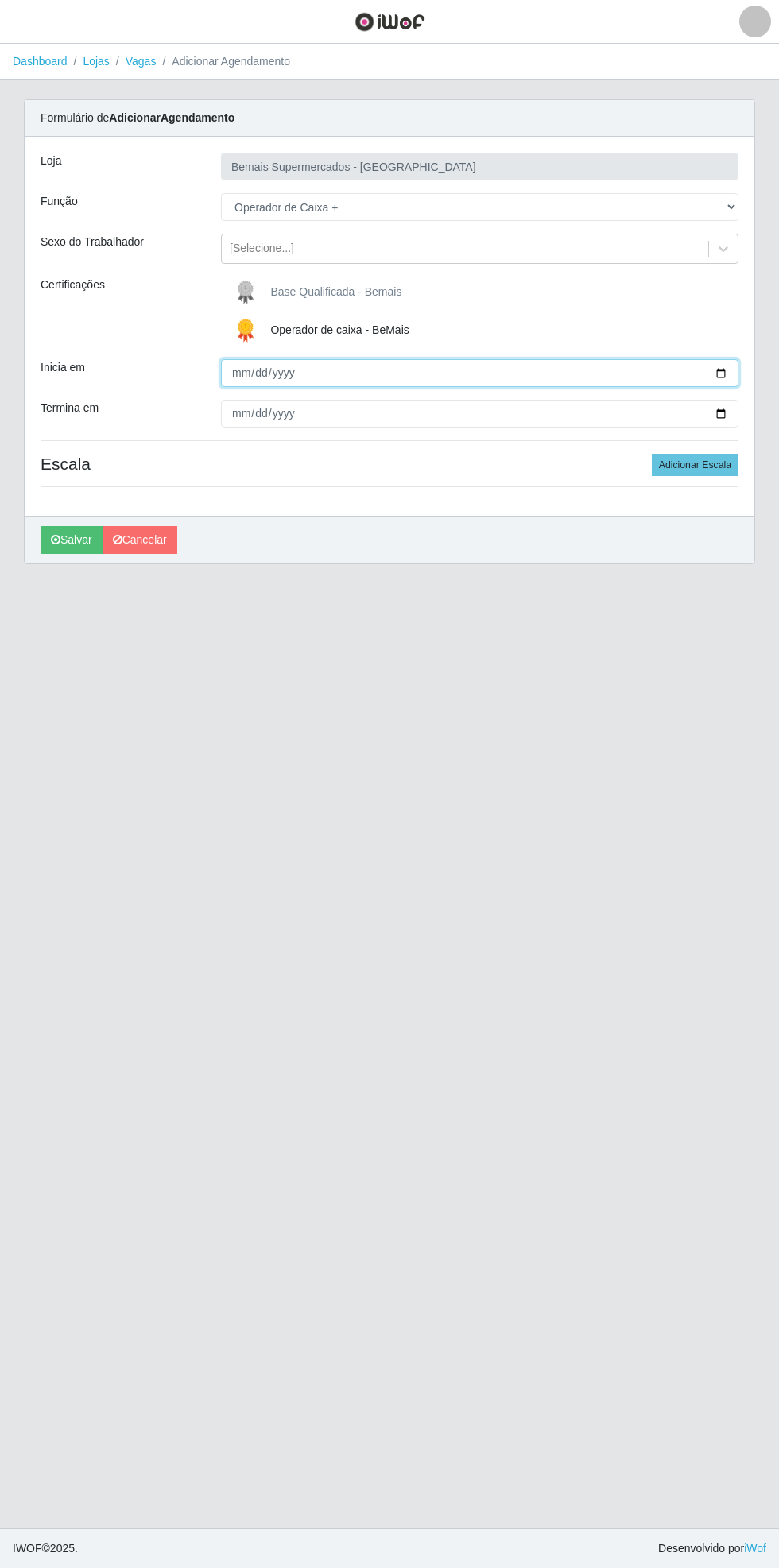
click at [732, 371] on input "Inicia em" at bounding box center [479, 373] width 517 height 27
type input "[DATE]"
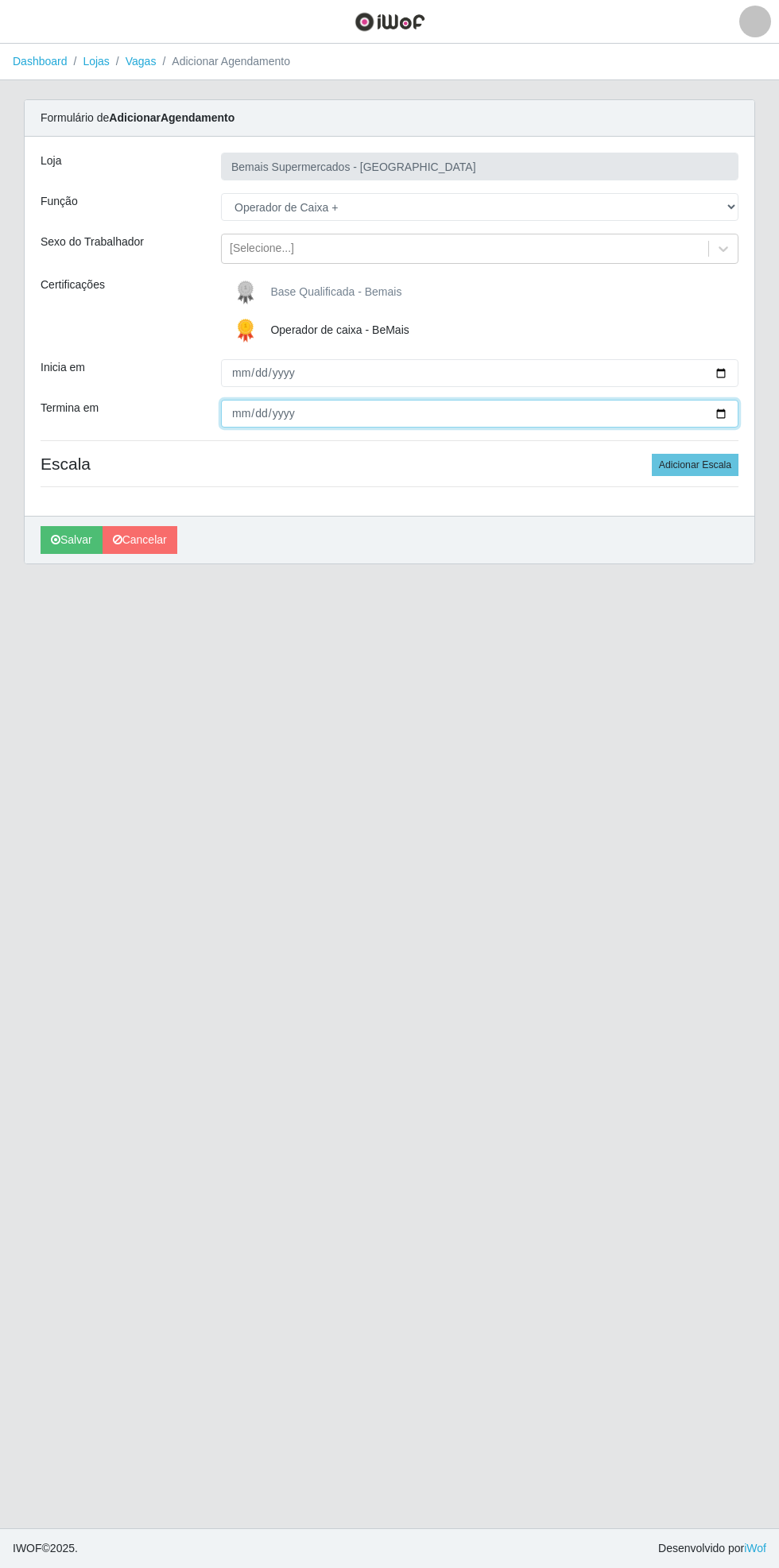
click at [738, 408] on input "Termina em" at bounding box center [479, 413] width 517 height 27
type input "[DATE]"
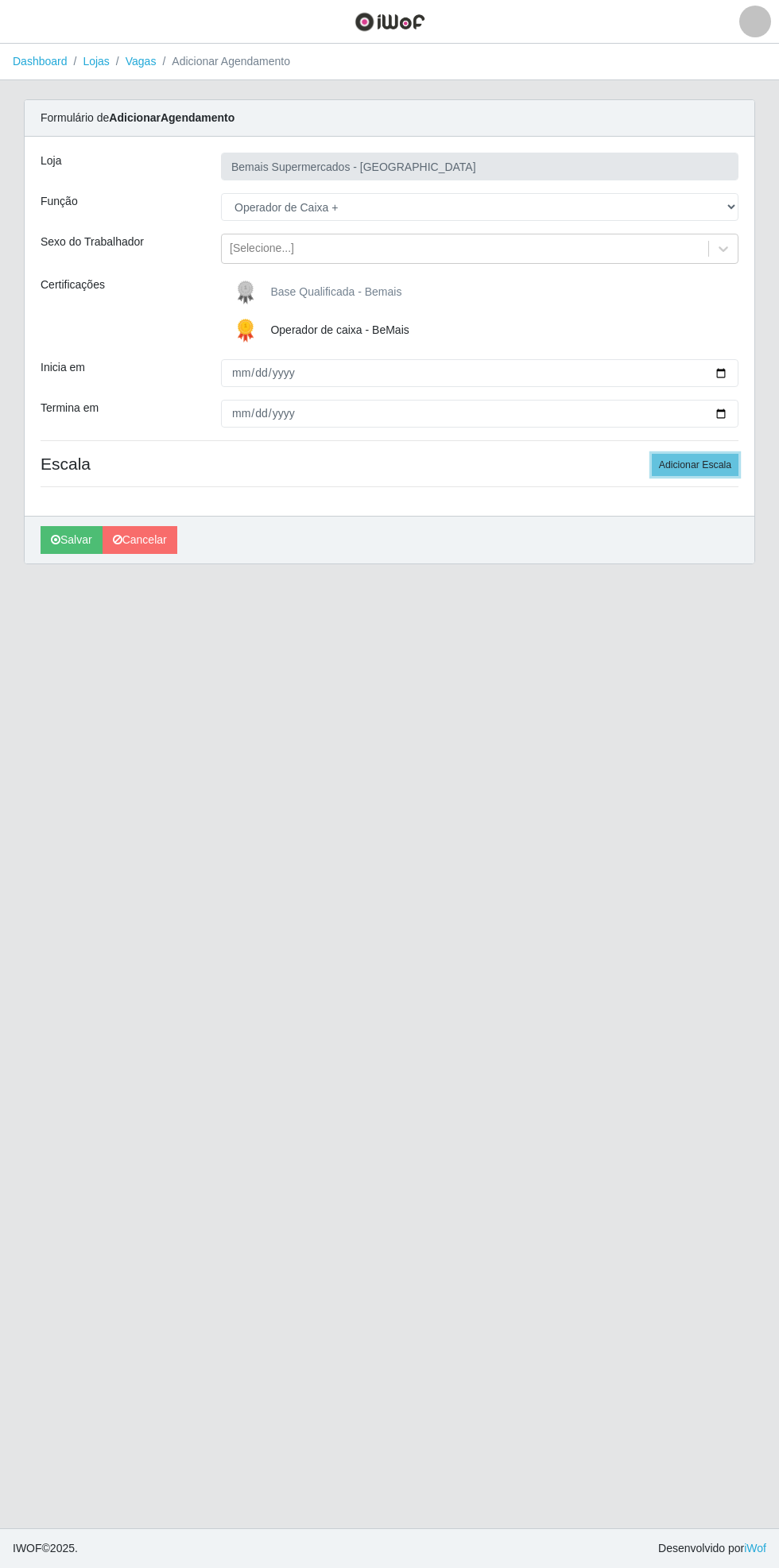
click at [698, 467] on button "Adicionar Escala" at bounding box center [695, 465] width 87 height 22
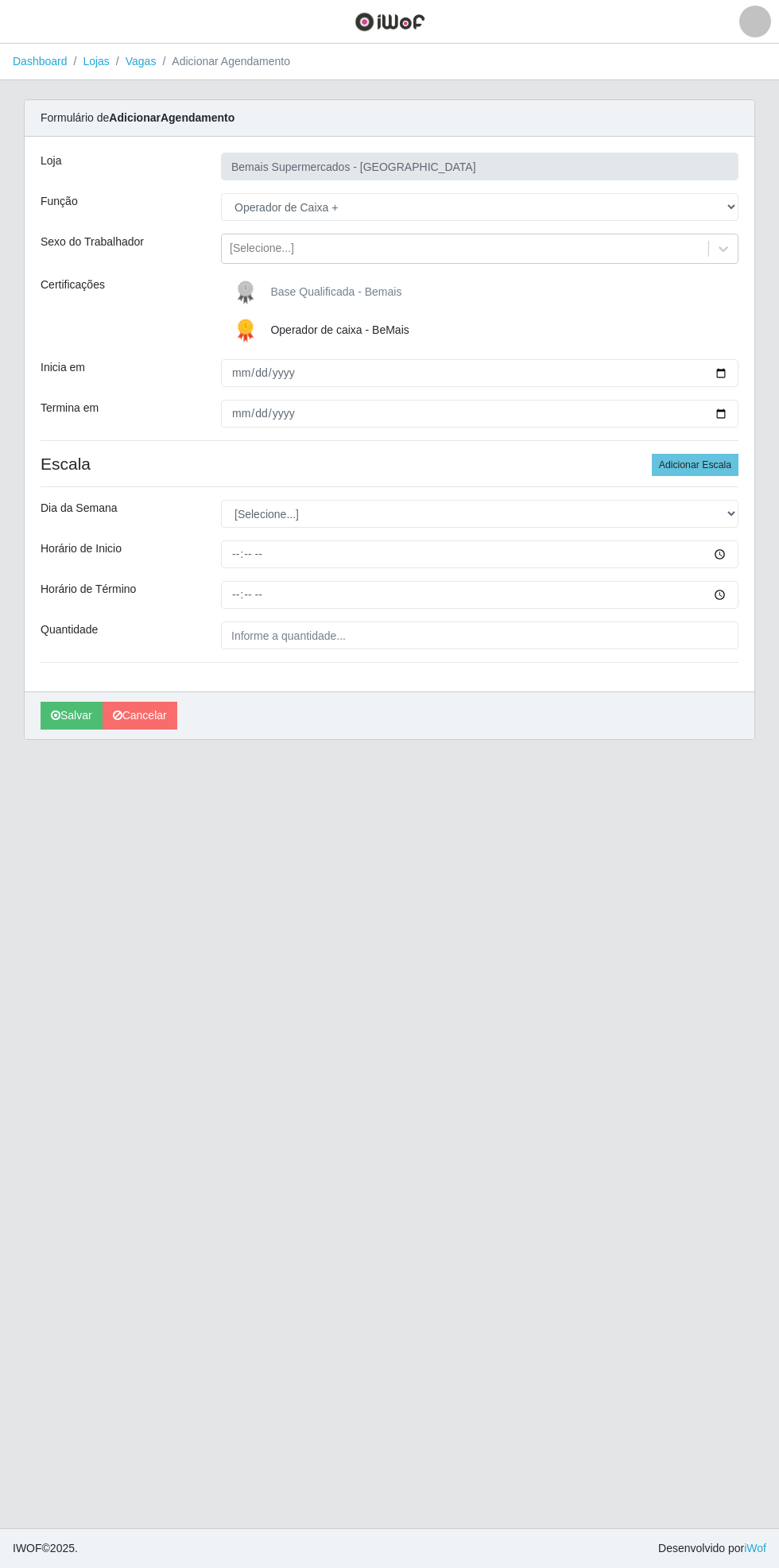
click at [753, 505] on div "Loja Bemais Supermercados - [GEOGRAPHIC_DATA] Função [Selecione...] ASG ASG + A…" at bounding box center [389, 413] width 730 height 554
click at [737, 504] on select "[Selecione...] Segunda Terça Quarta Quinta Sexta Sábado Domingo" at bounding box center [479, 513] width 517 height 27
select select "0"
click at [221, 499] on select "[Selecione...] Segunda Terça Quarta Quinta Sexta Sábado Domingo" at bounding box center [479, 513] width 517 height 27
click at [729, 562] on input "Horário de Inicio" at bounding box center [479, 554] width 517 height 27
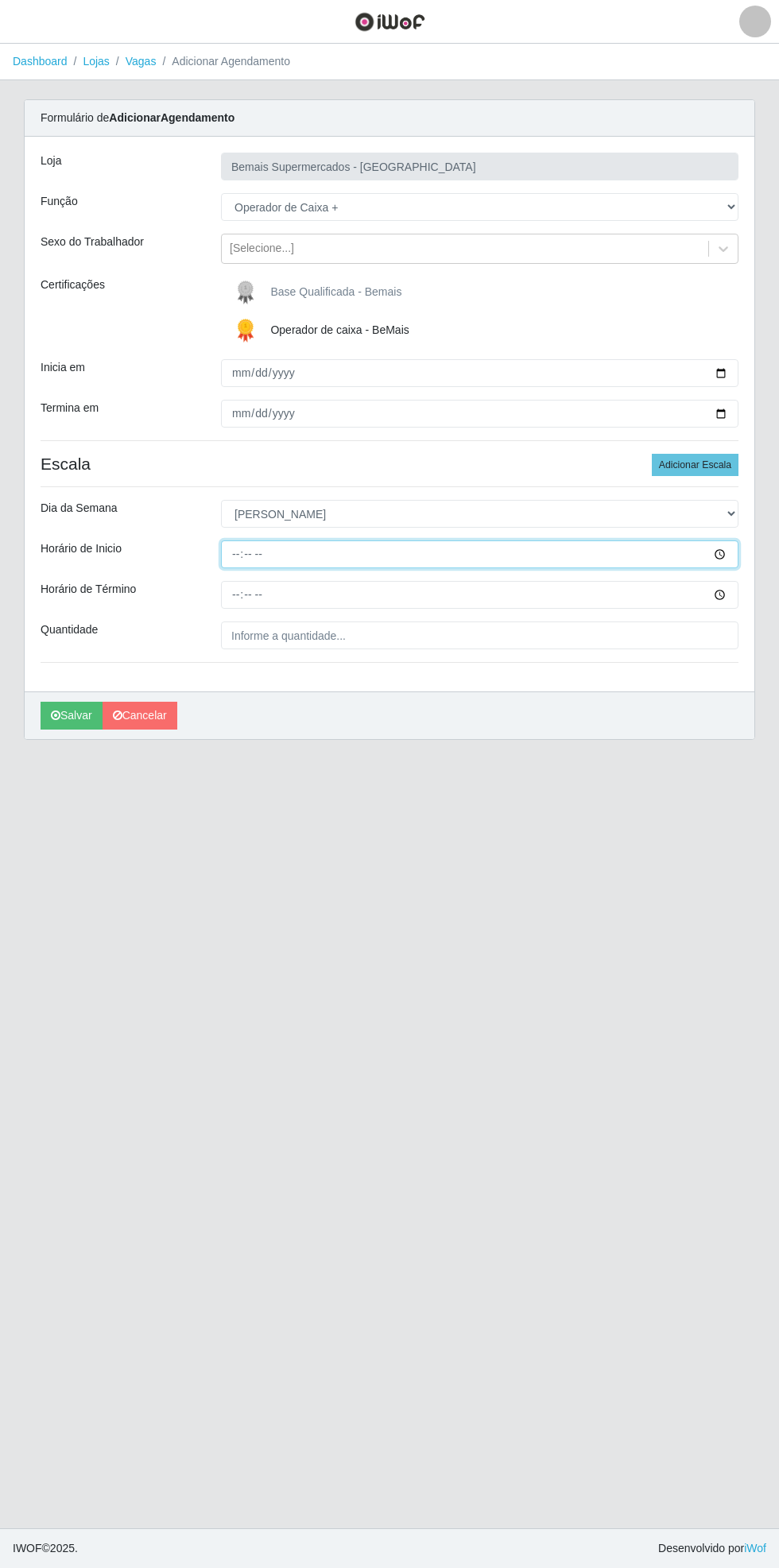
type input "07:00"
click at [734, 594] on input "Horário de Término" at bounding box center [479, 595] width 517 height 27
type input "13:00"
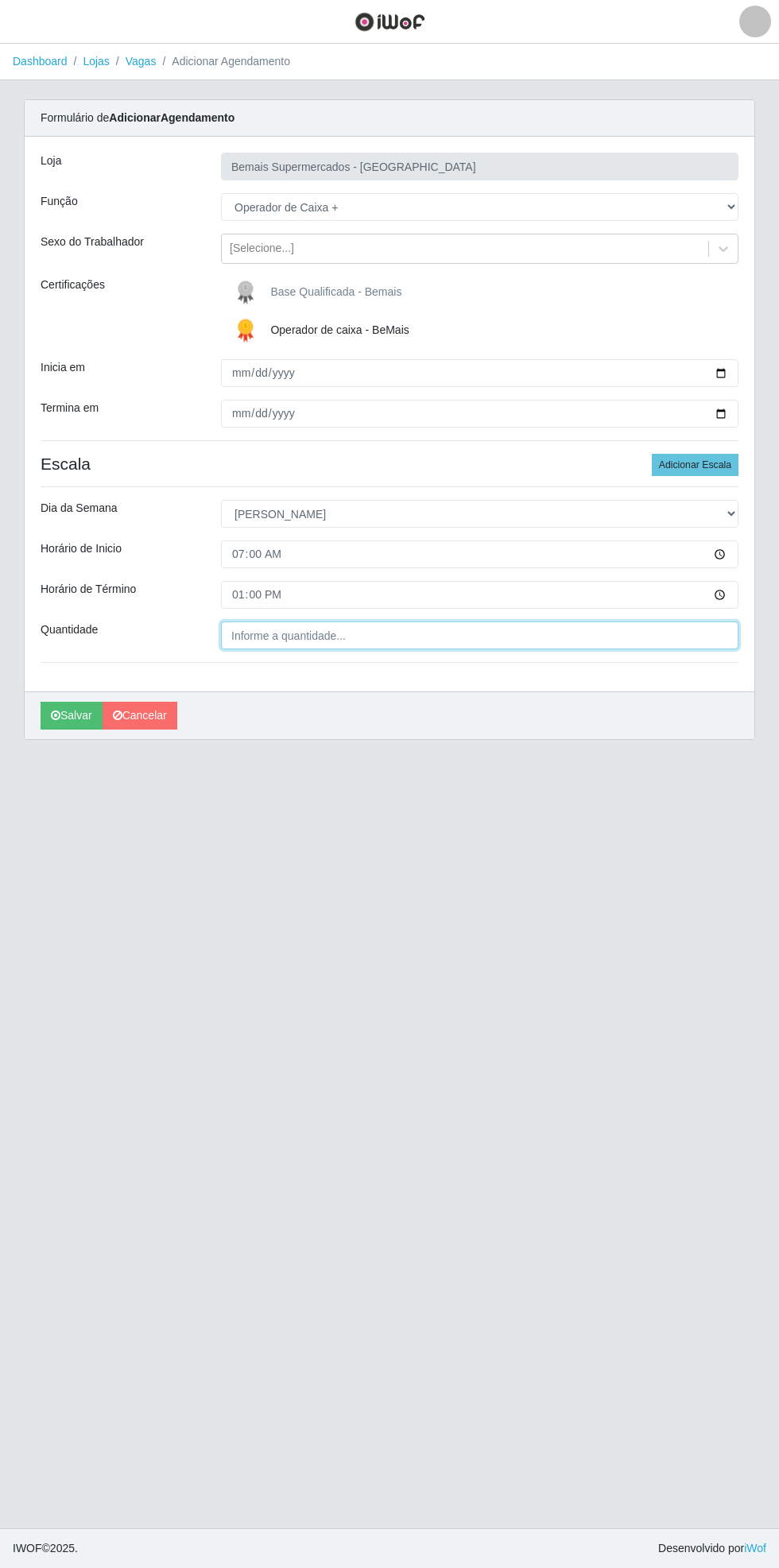
click at [373, 631] on input "Quantidade" at bounding box center [479, 635] width 517 height 27
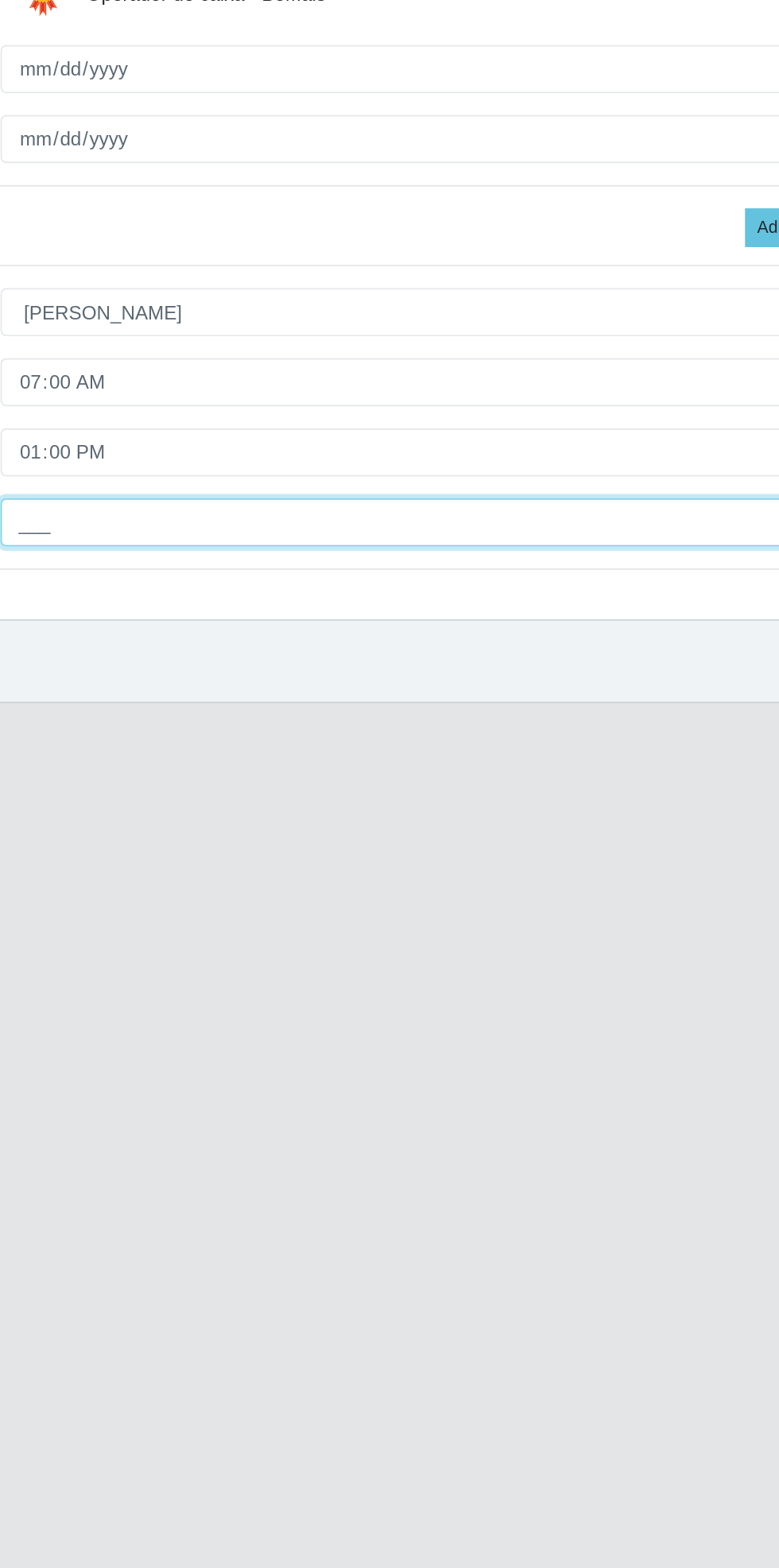
type input "1__"
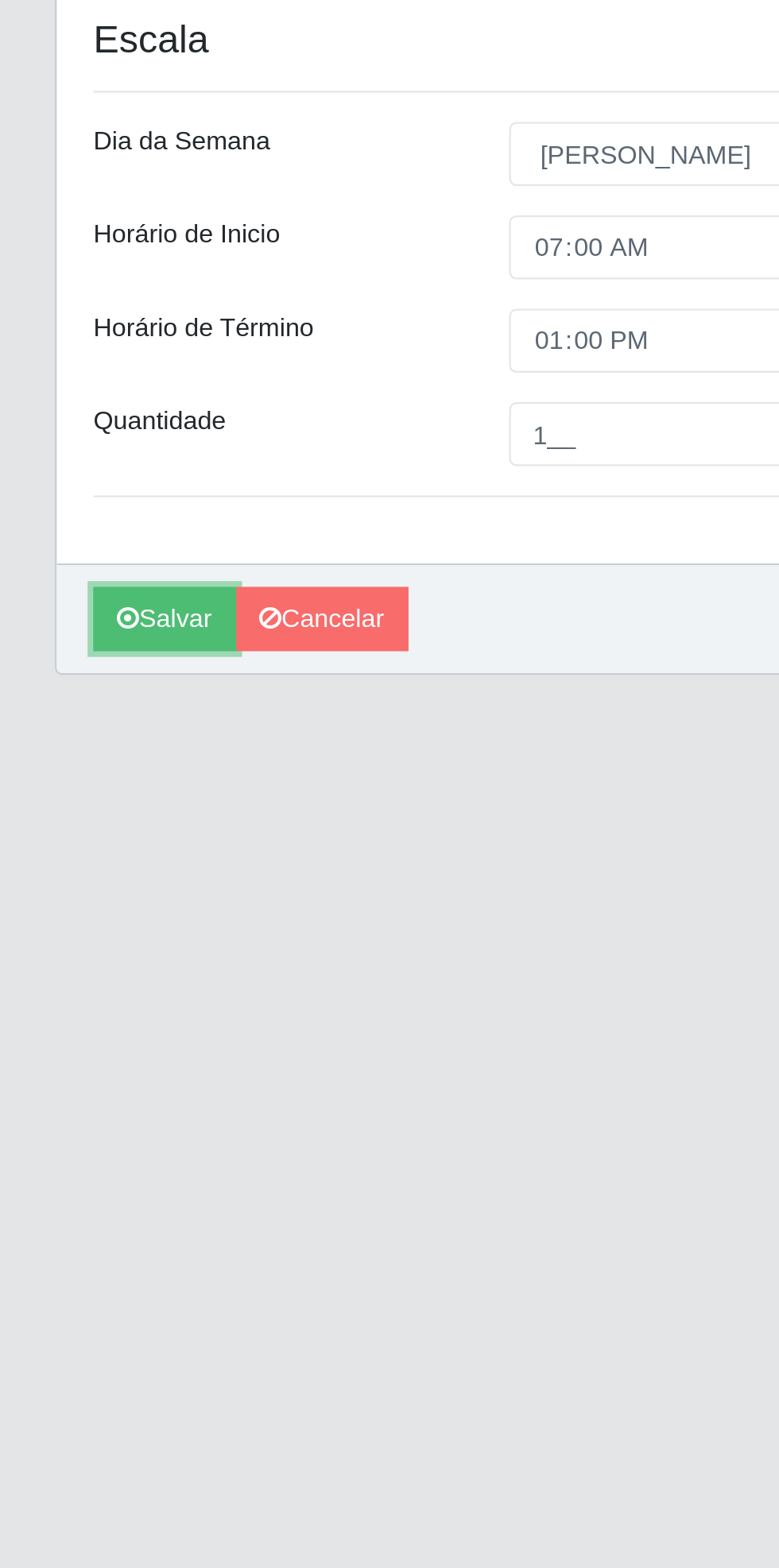
click at [61, 718] on button "Salvar" at bounding box center [71, 715] width 62 height 27
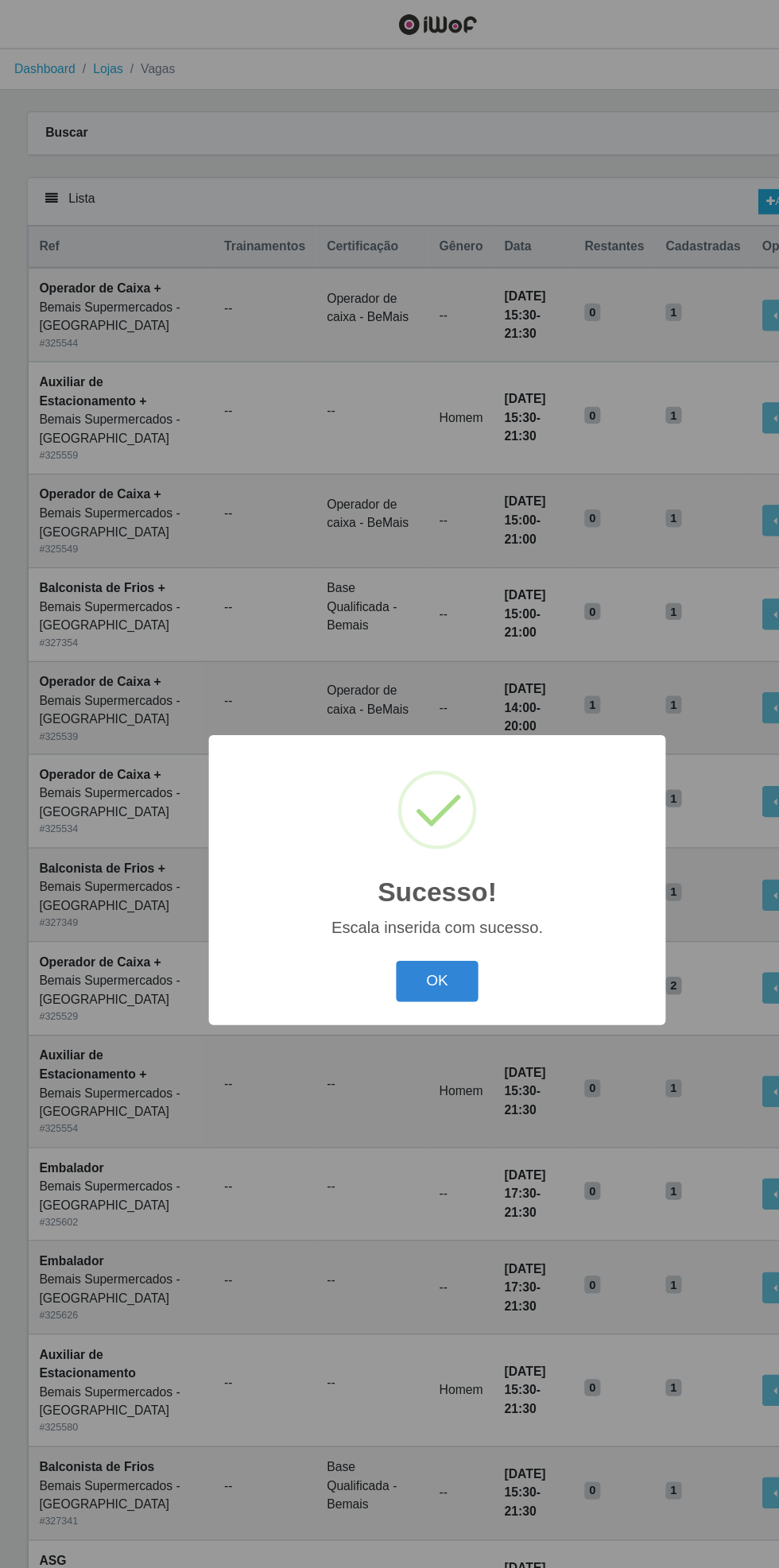
click at [380, 875] on button "OK" at bounding box center [390, 874] width 74 height 38
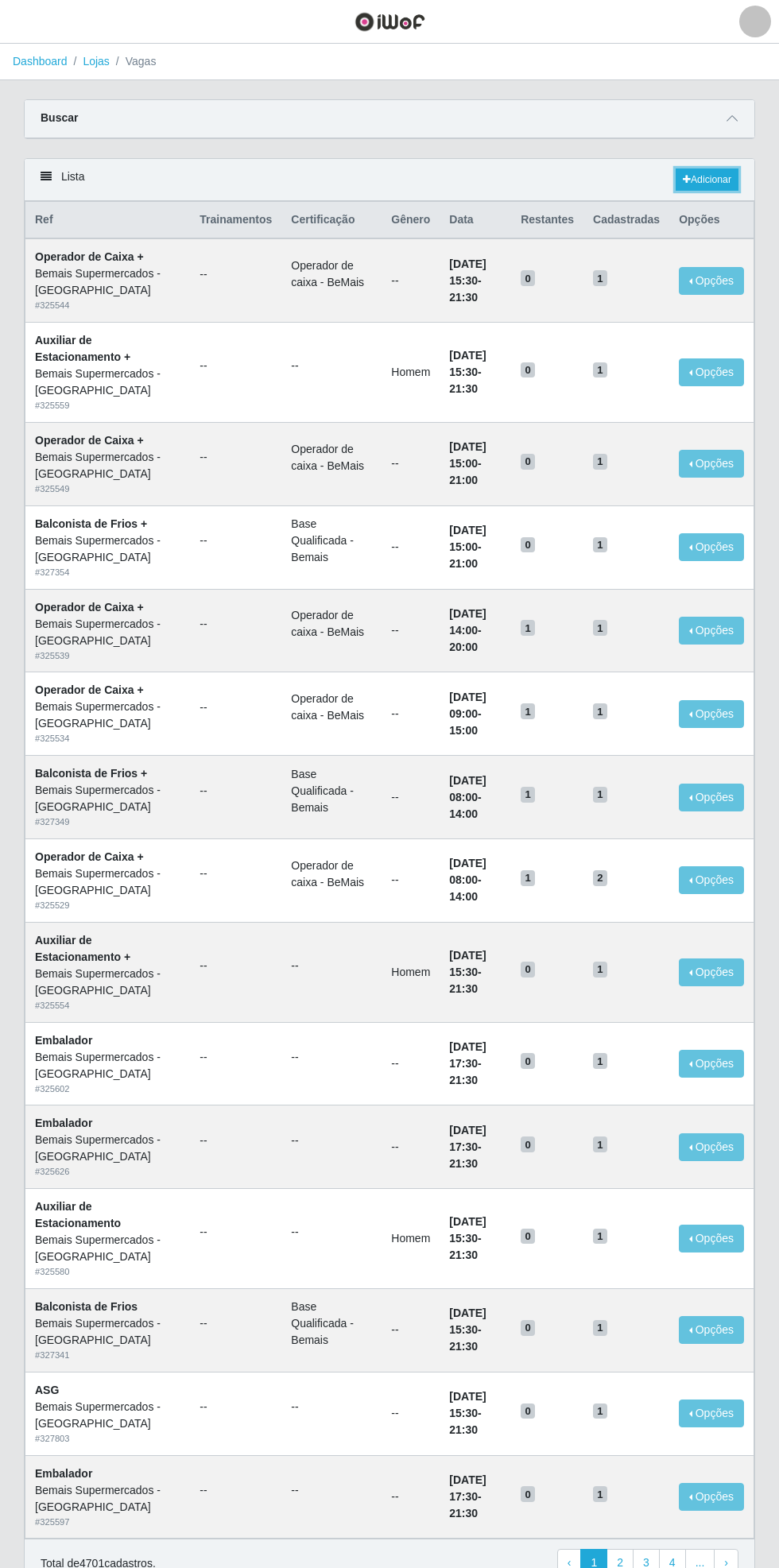
click at [710, 175] on link "Adicionar" at bounding box center [707, 179] width 63 height 22
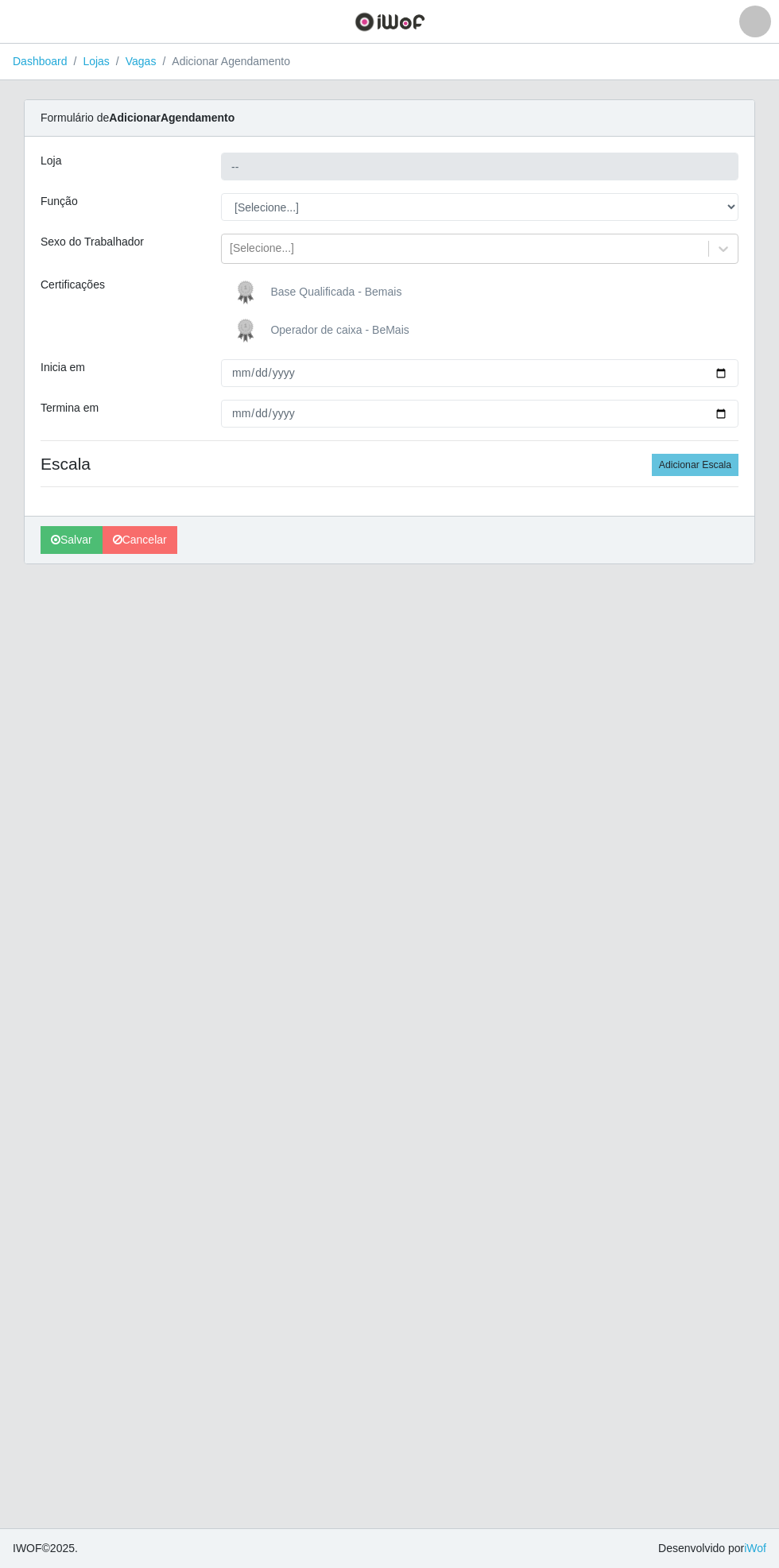
type input "Bemais Supermercados - [GEOGRAPHIC_DATA]"
click at [352, 329] on span "Operador de caixa - BeMais" at bounding box center [339, 329] width 138 height 13
click at [0, 0] on input "Operador de caixa - BeMais" at bounding box center [0, 0] width 0 height 0
click at [729, 197] on select "[Selecione...] ASG ASG + ASG ++ Auxiliar de Estacionamento Auxiliar de Estacion…" at bounding box center [479, 207] width 517 height 27
select select "72"
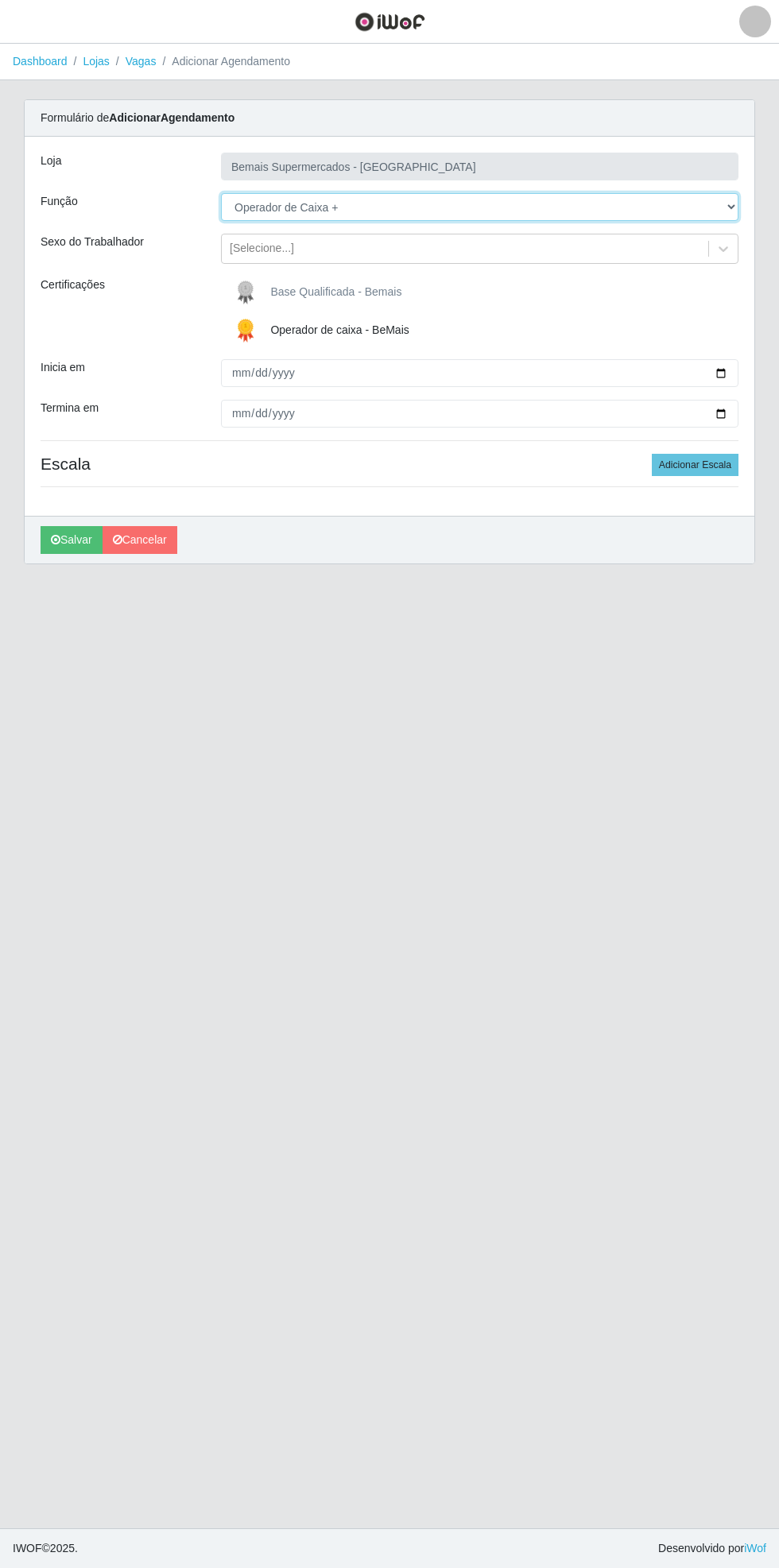
click at [221, 193] on select "[Selecione...] ASG ASG + ASG ++ Auxiliar de Estacionamento Auxiliar de Estacion…" at bounding box center [479, 207] width 517 height 27
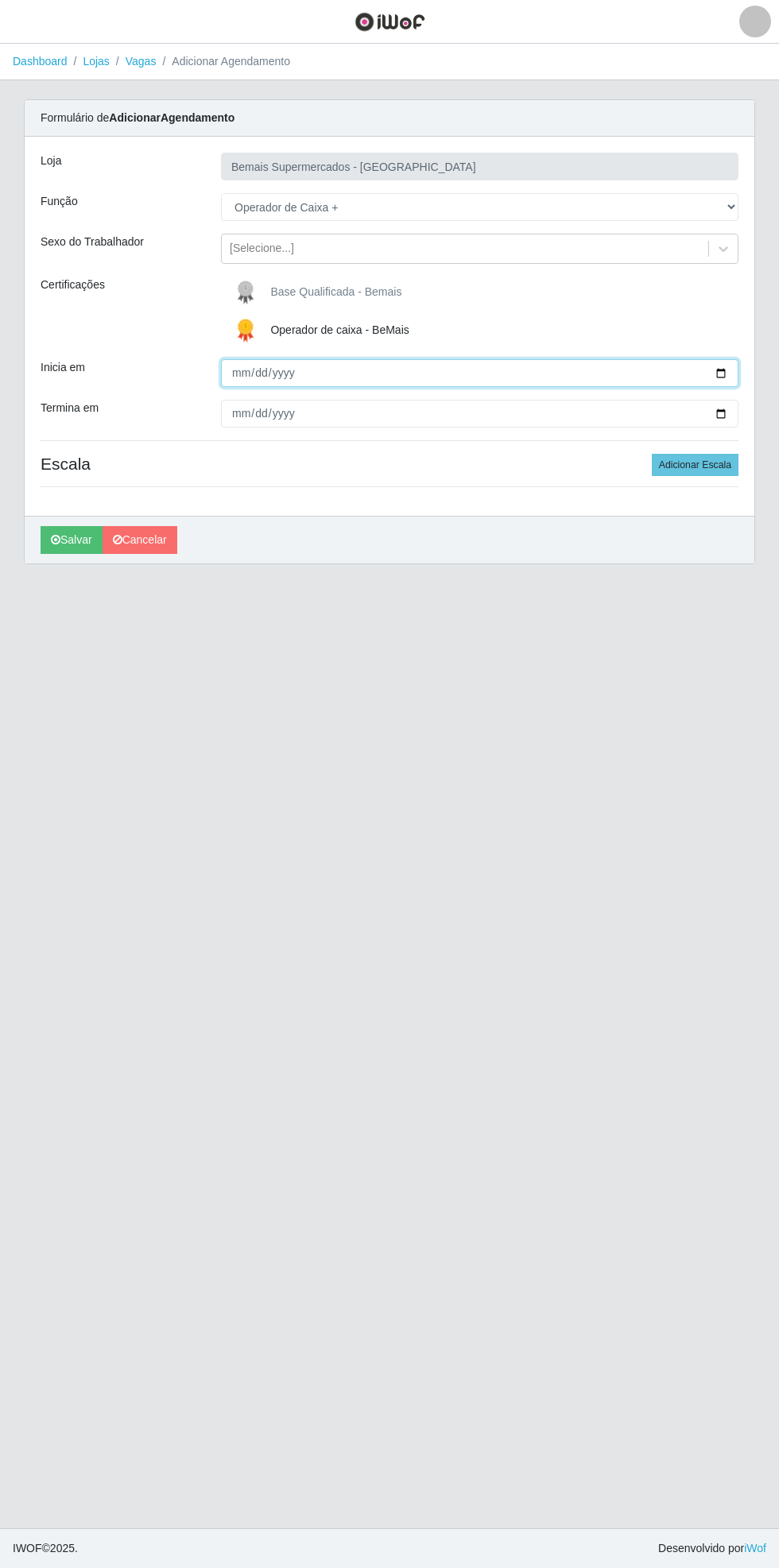
click at [730, 366] on input "Inicia em" at bounding box center [479, 373] width 517 height 27
type input "[DATE]"
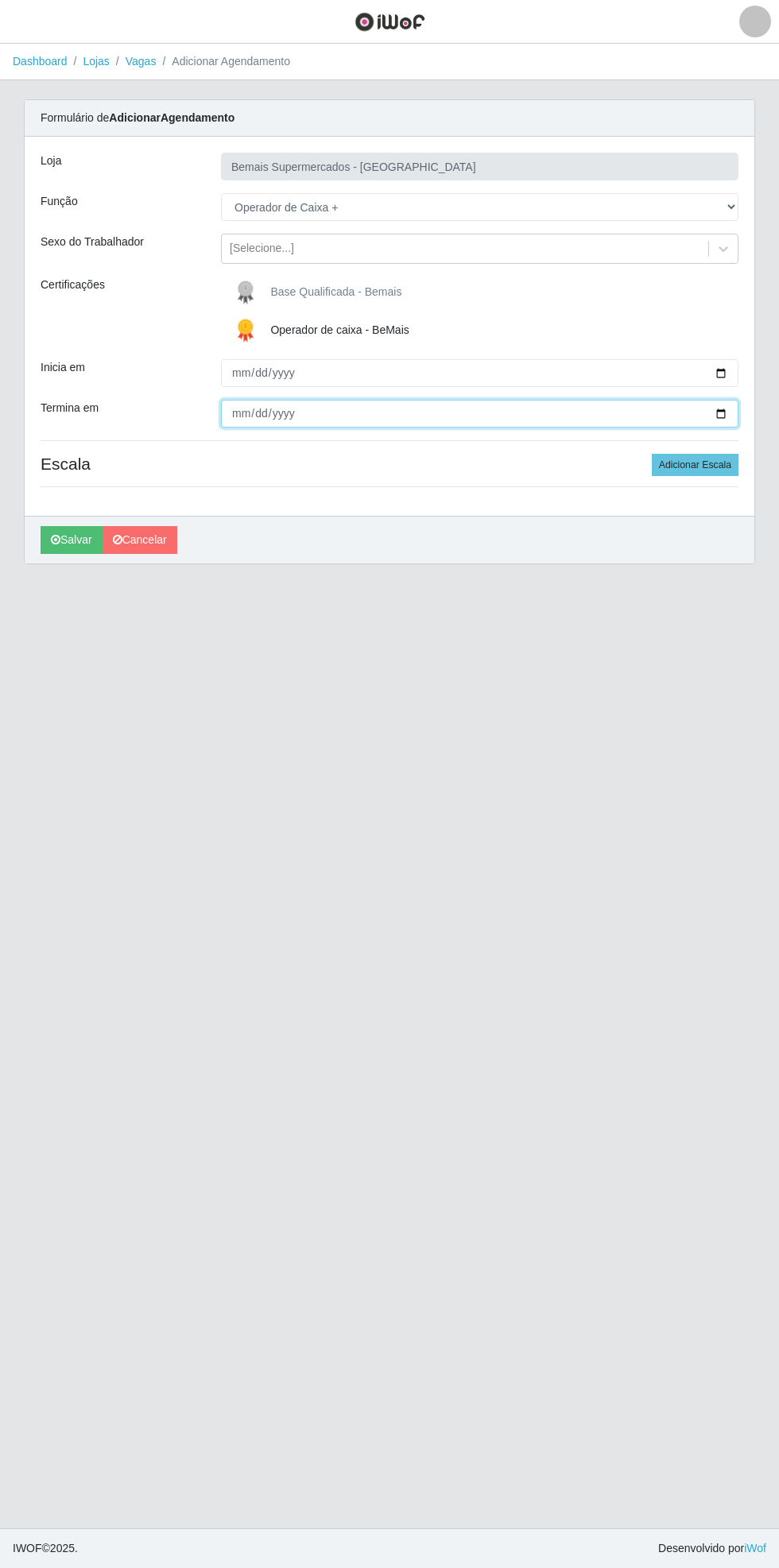
click at [737, 415] on input "Termina em" at bounding box center [479, 413] width 517 height 27
type input "[DATE]"
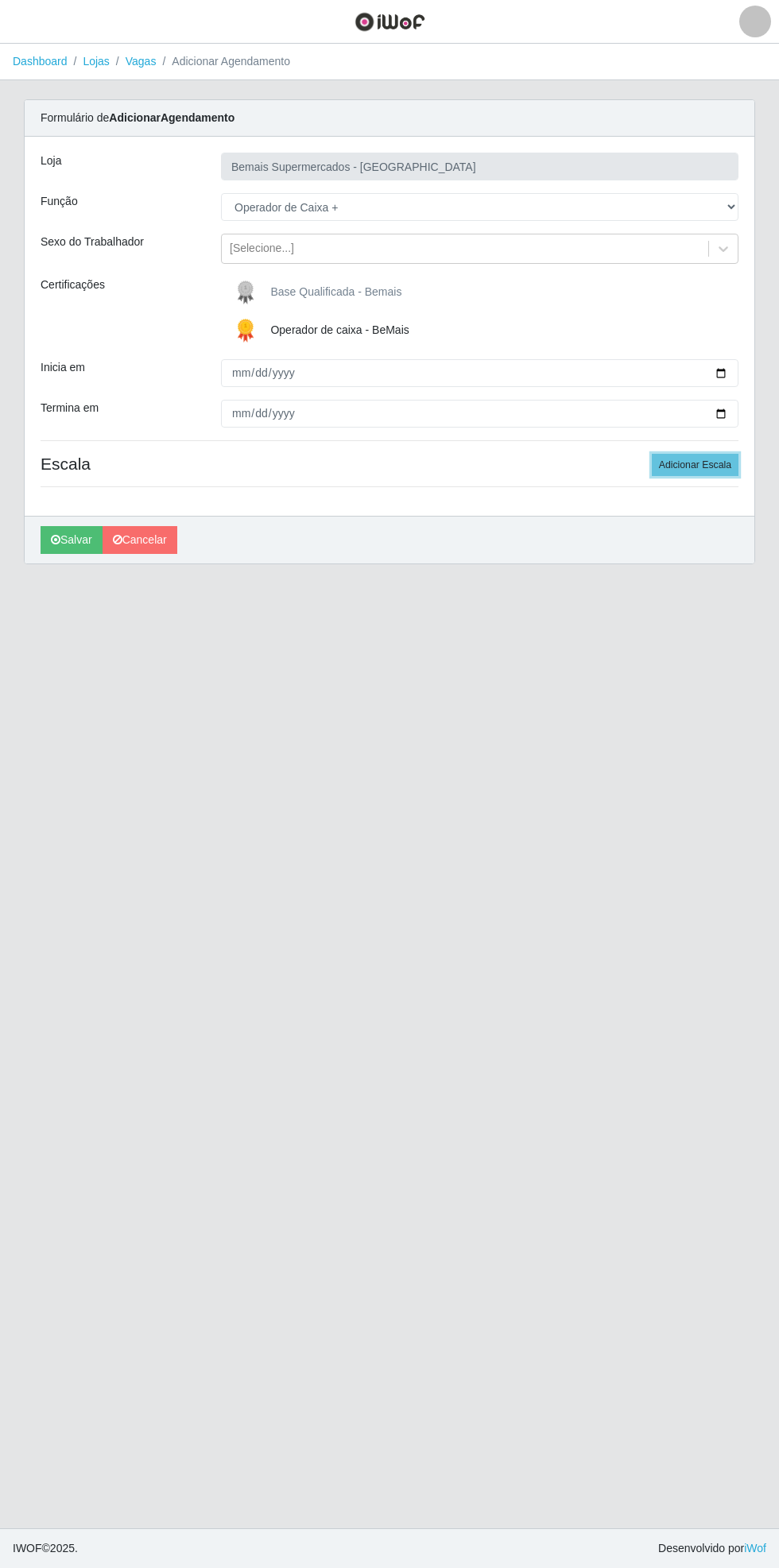
click at [706, 468] on button "Adicionar Escala" at bounding box center [695, 465] width 87 height 22
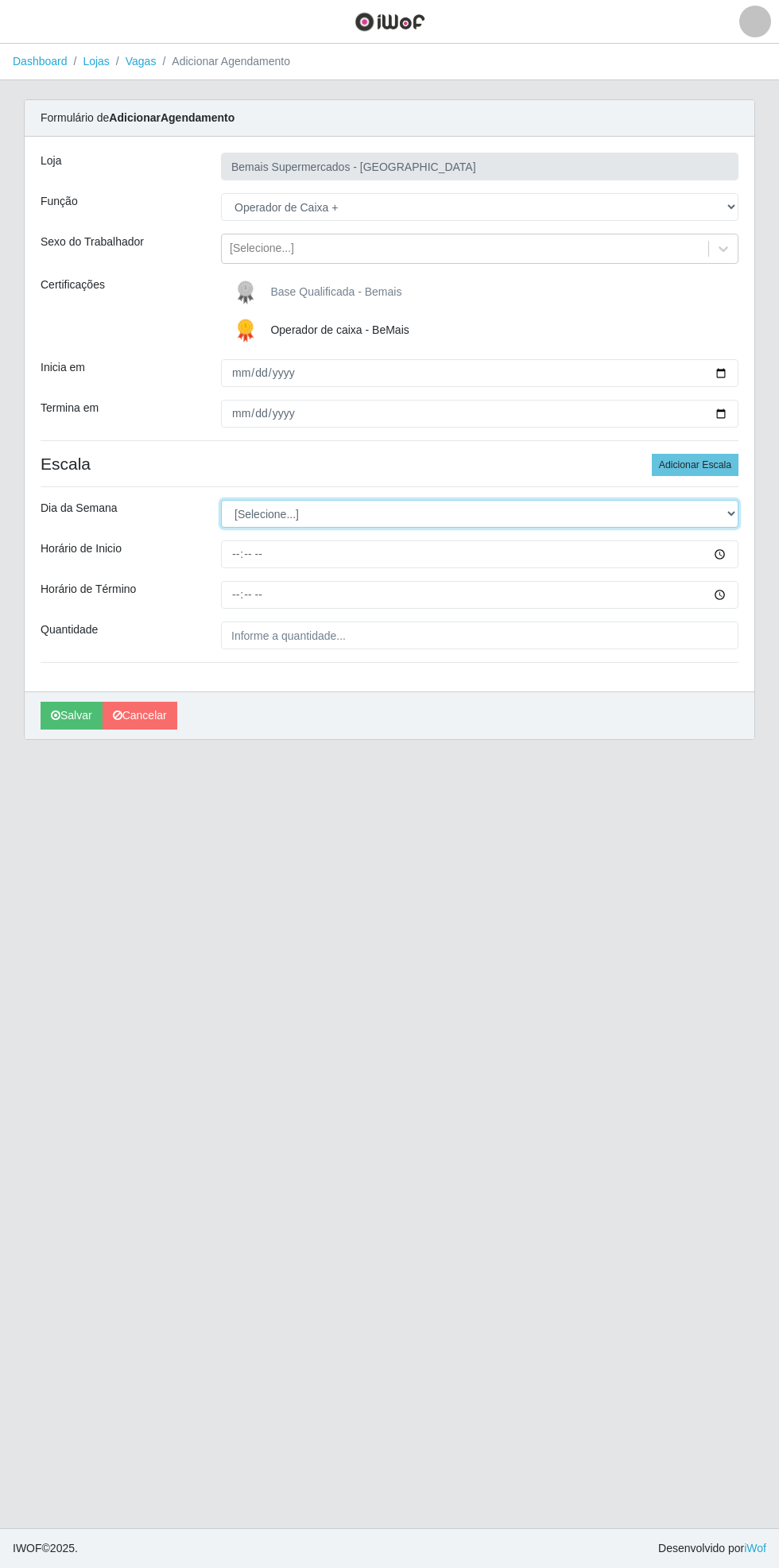
click at [735, 510] on select "[Selecione...] Segunda Terça Quarta Quinta Sexta Sábado Domingo" at bounding box center [479, 513] width 517 height 27
select select "0"
click at [221, 499] on select "[Selecione...] Segunda Terça Quarta Quinta Sexta Sábado Domingo" at bounding box center [479, 513] width 517 height 27
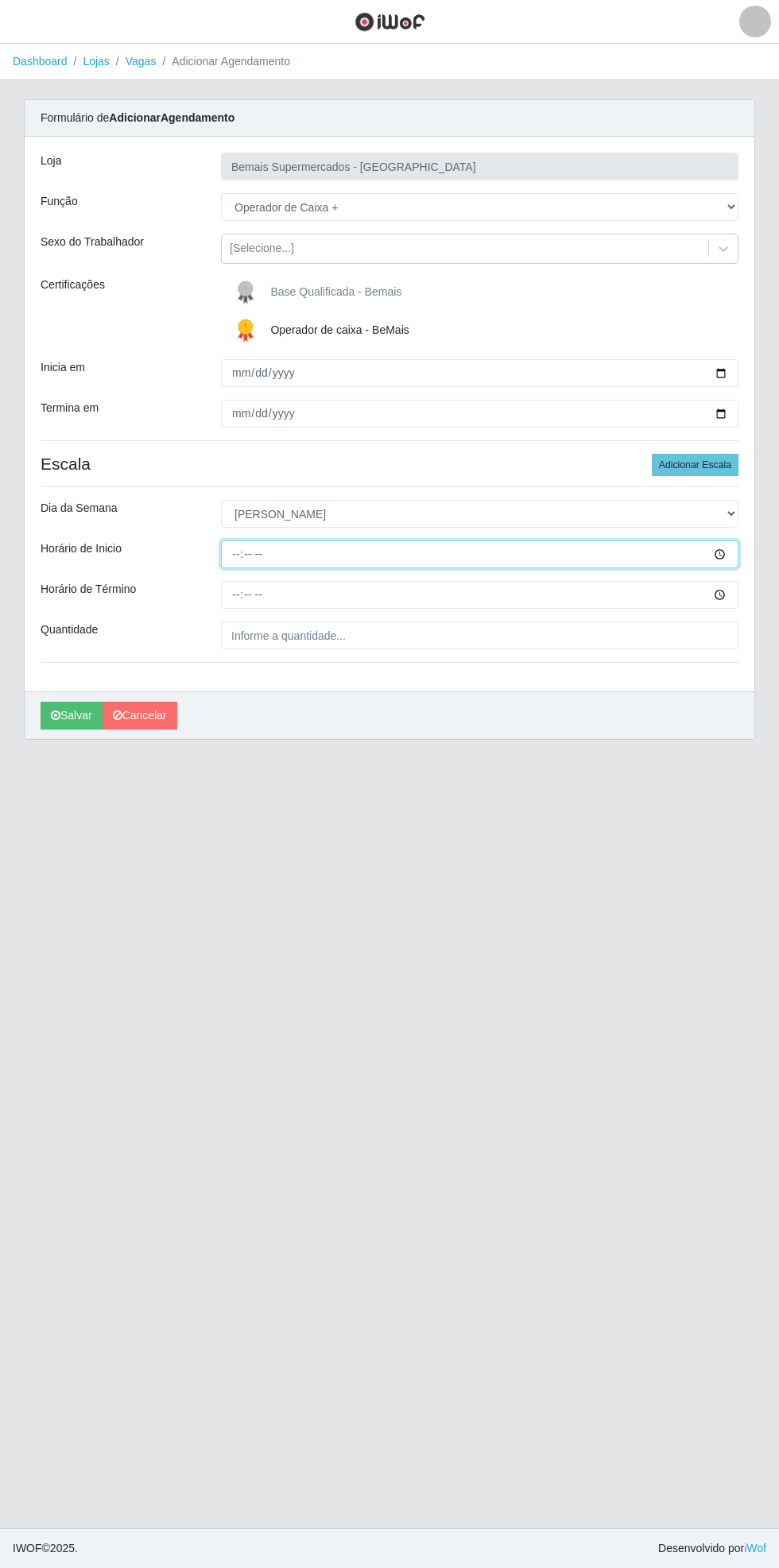
click at [736, 553] on input "Horário de Inicio" at bounding box center [479, 554] width 517 height 27
type input "15:00"
click at [734, 591] on input "Horário de Término" at bounding box center [479, 595] width 517 height 27
type input "21:00"
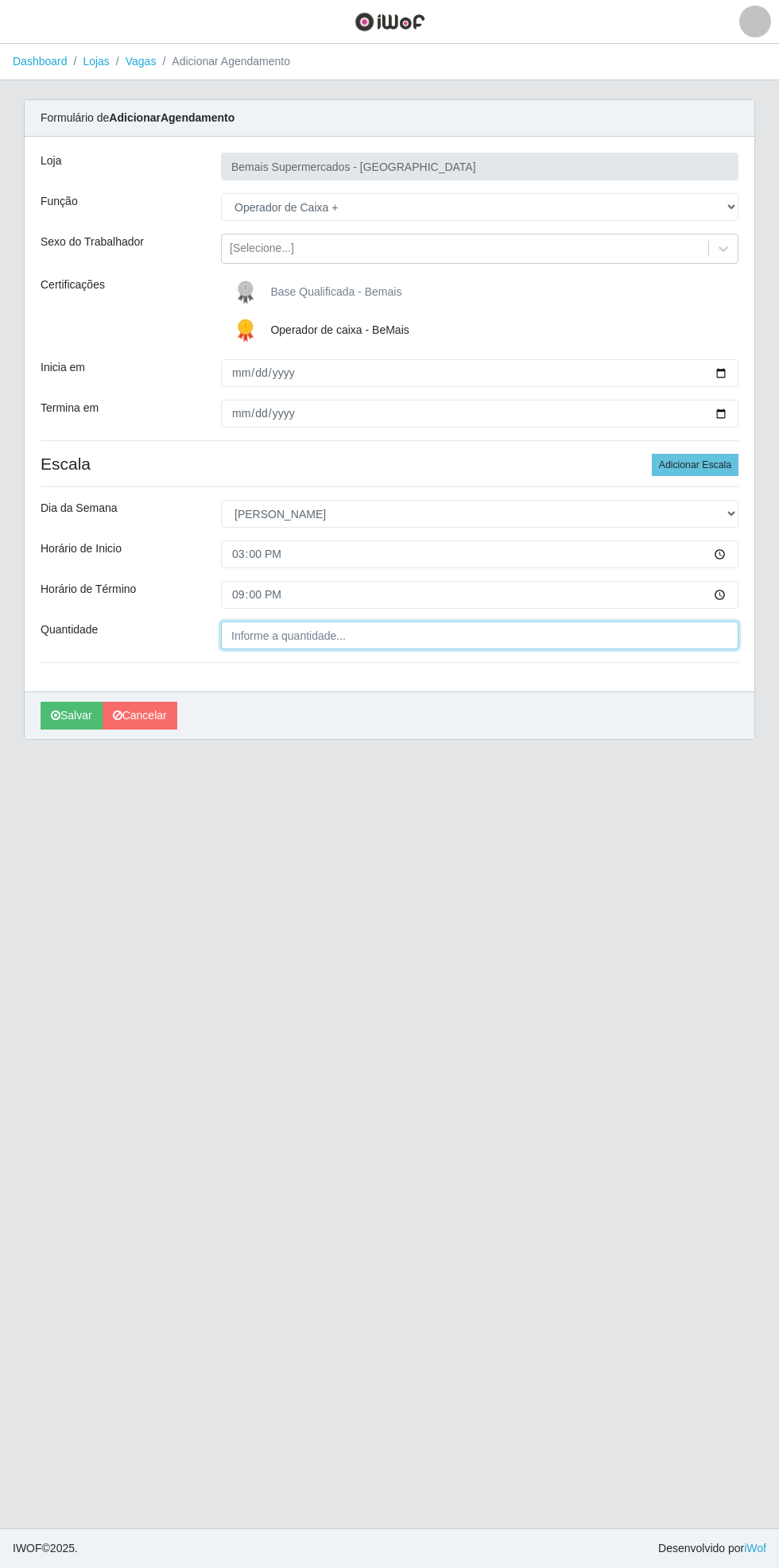
click at [329, 631] on input "Quantidade" at bounding box center [479, 635] width 517 height 27
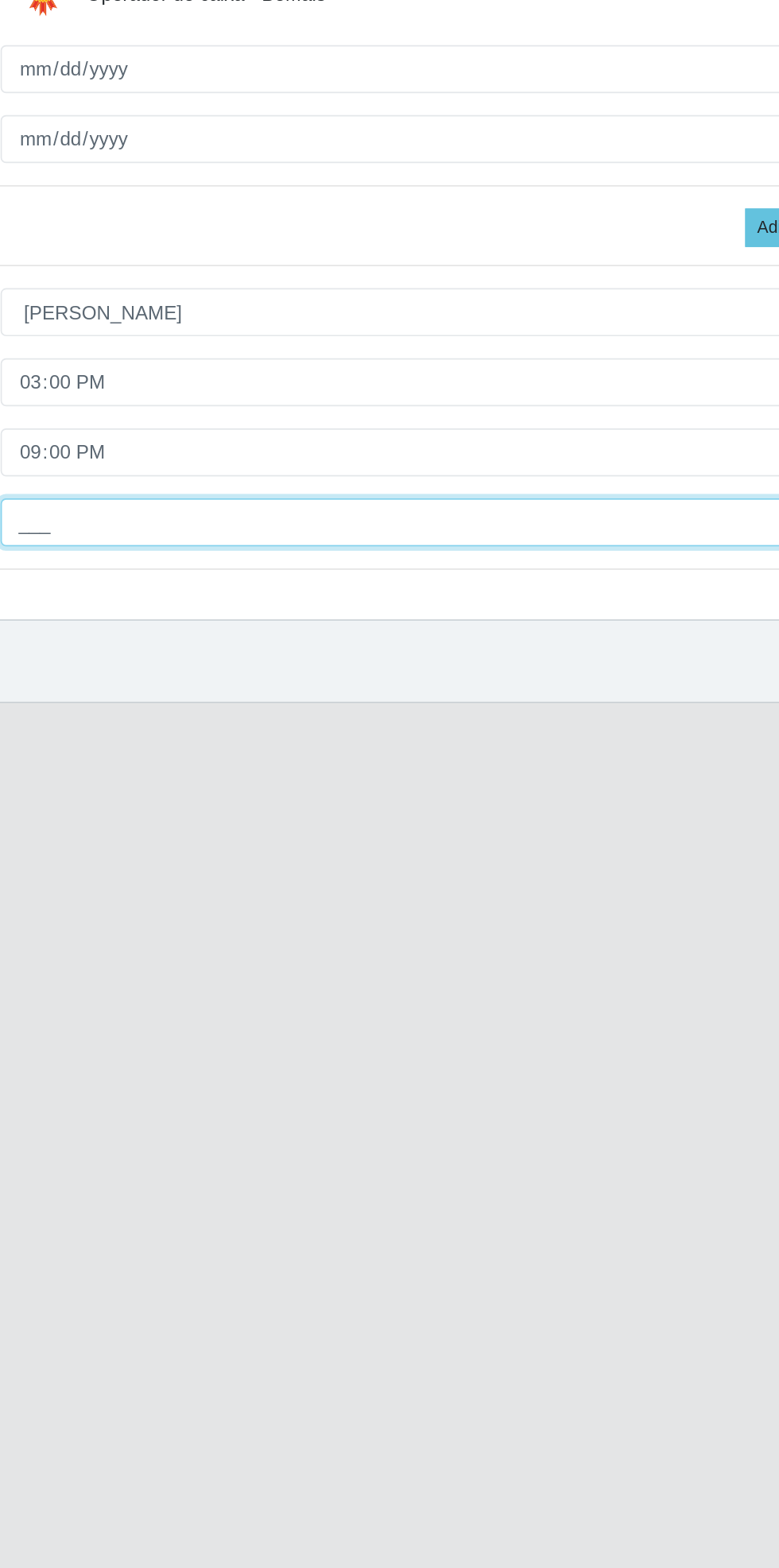
type input "1__"
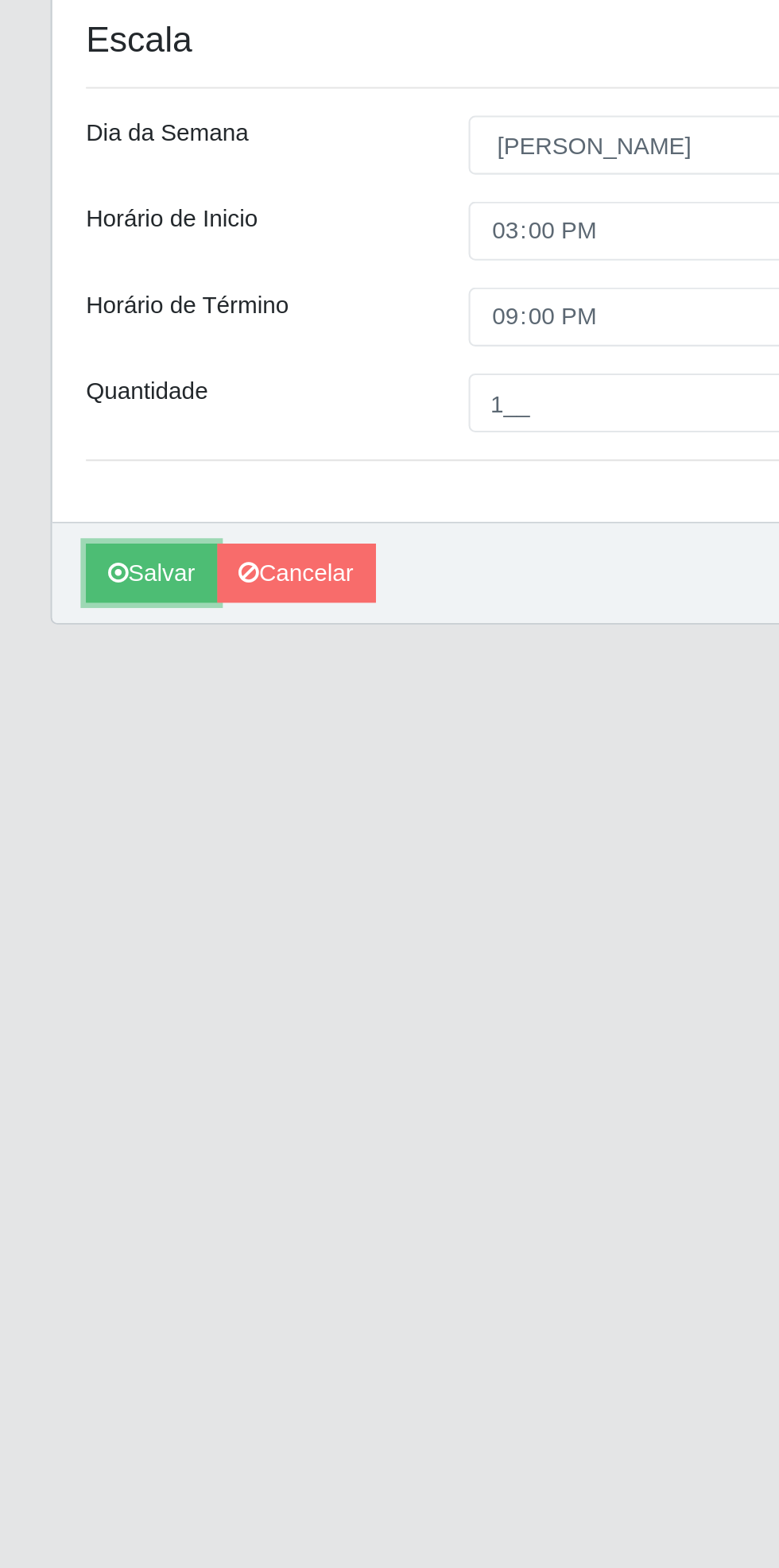
click at [55, 711] on icon "submit" at bounding box center [56, 715] width 9 height 11
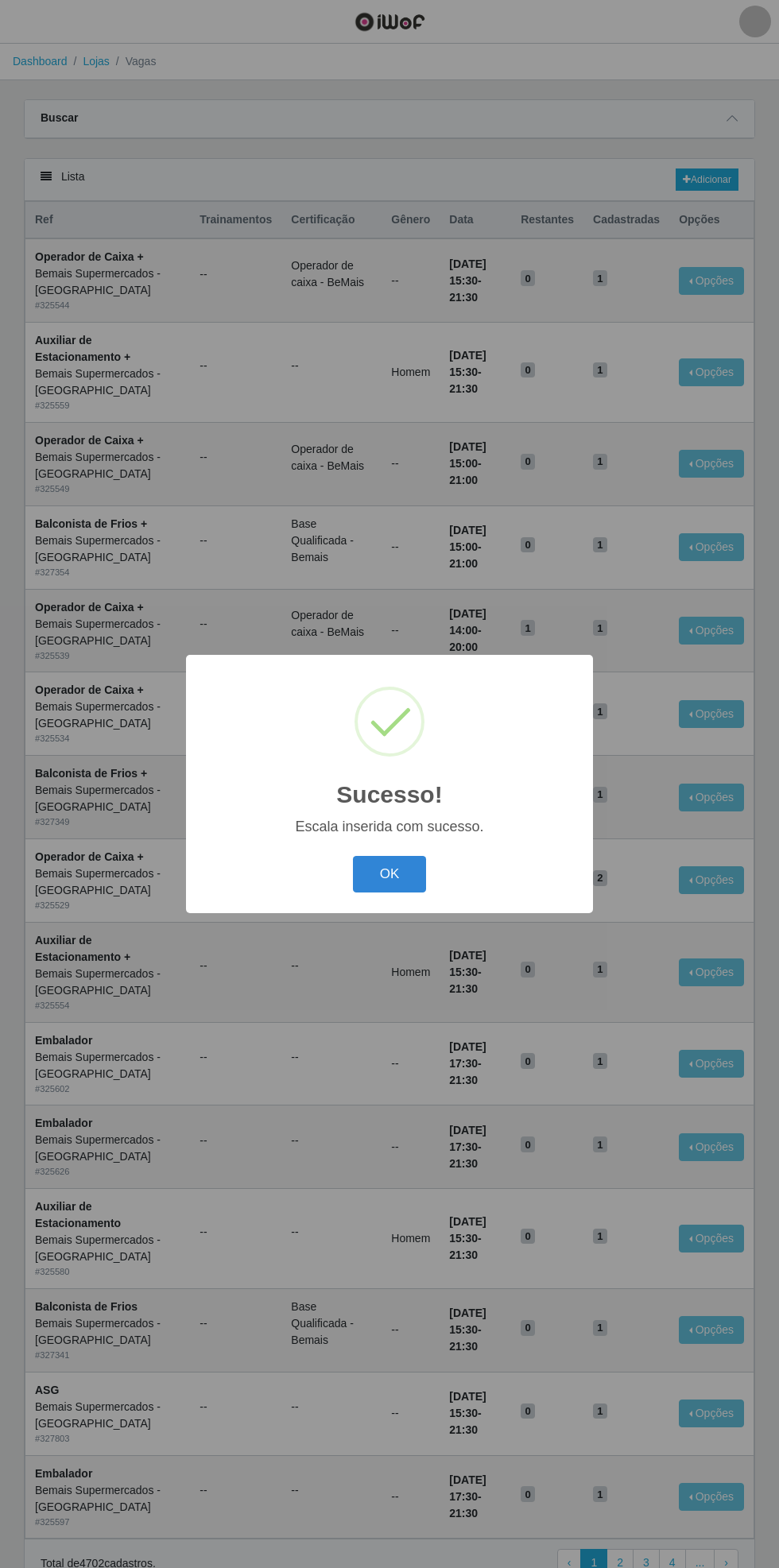
click at [384, 886] on button "OK" at bounding box center [390, 874] width 74 height 38
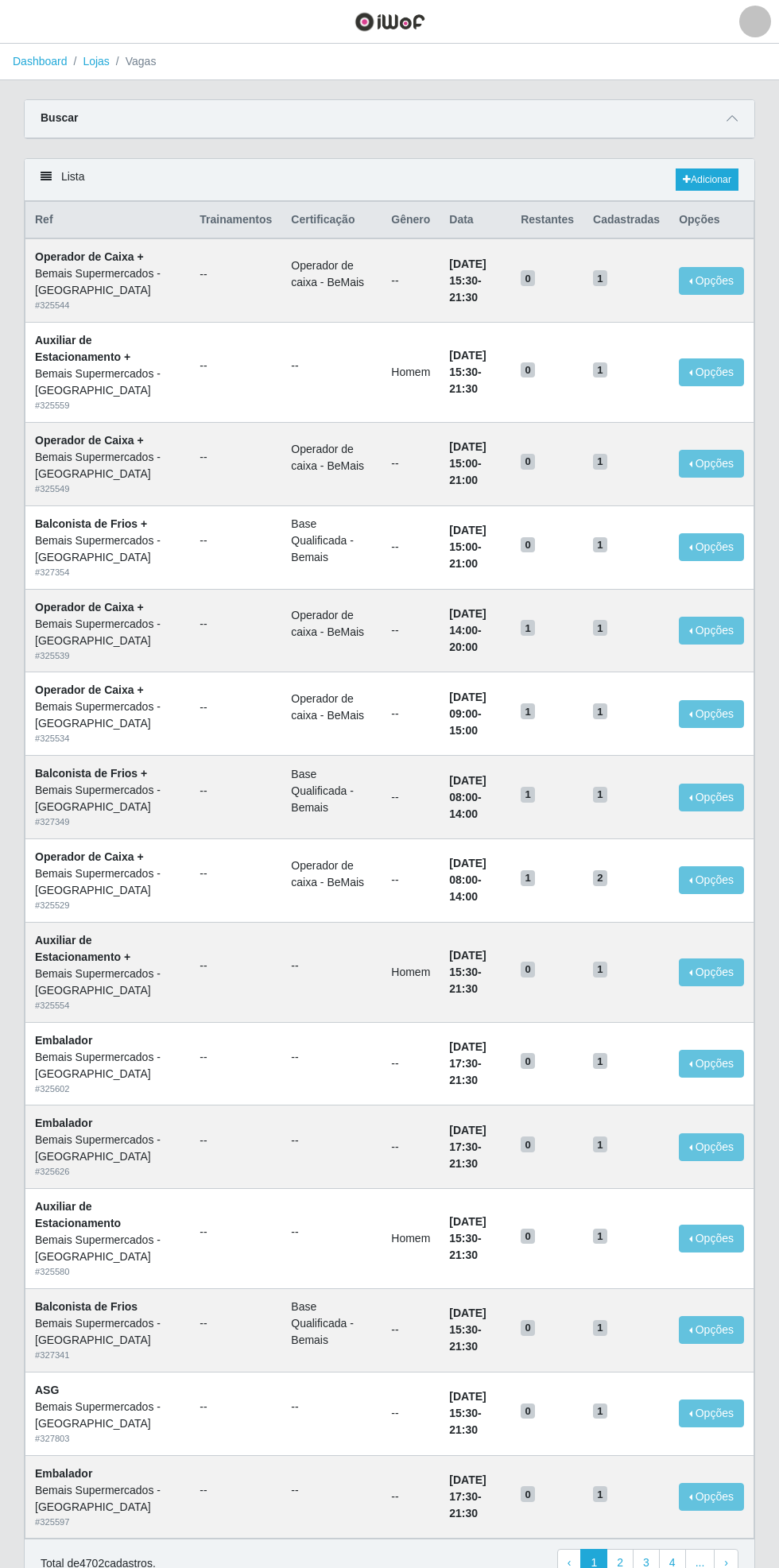
click at [740, 114] on span at bounding box center [731, 119] width 19 height 18
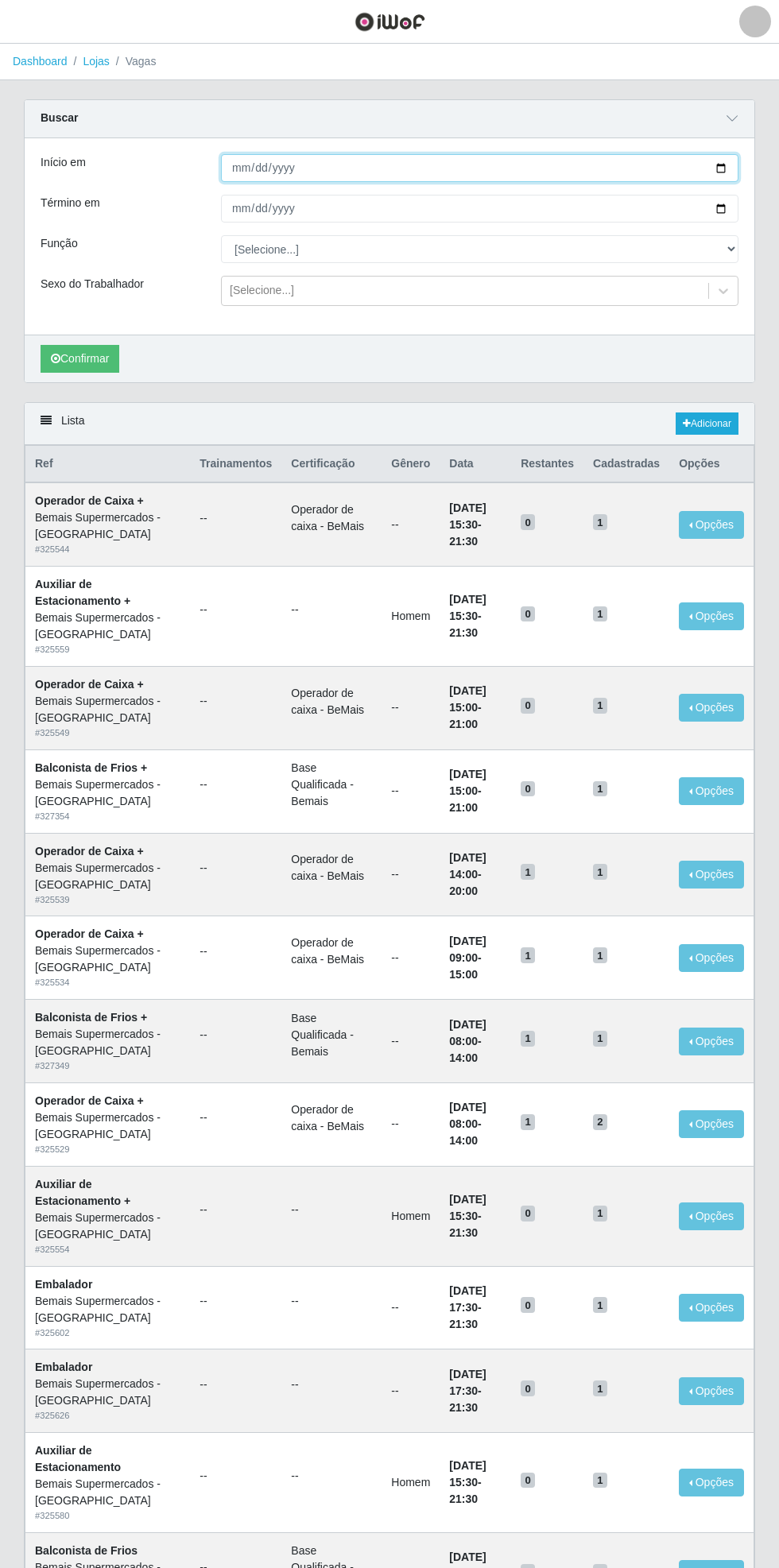
click at [734, 160] on input "Início em" at bounding box center [479, 167] width 517 height 27
type input "[DATE]"
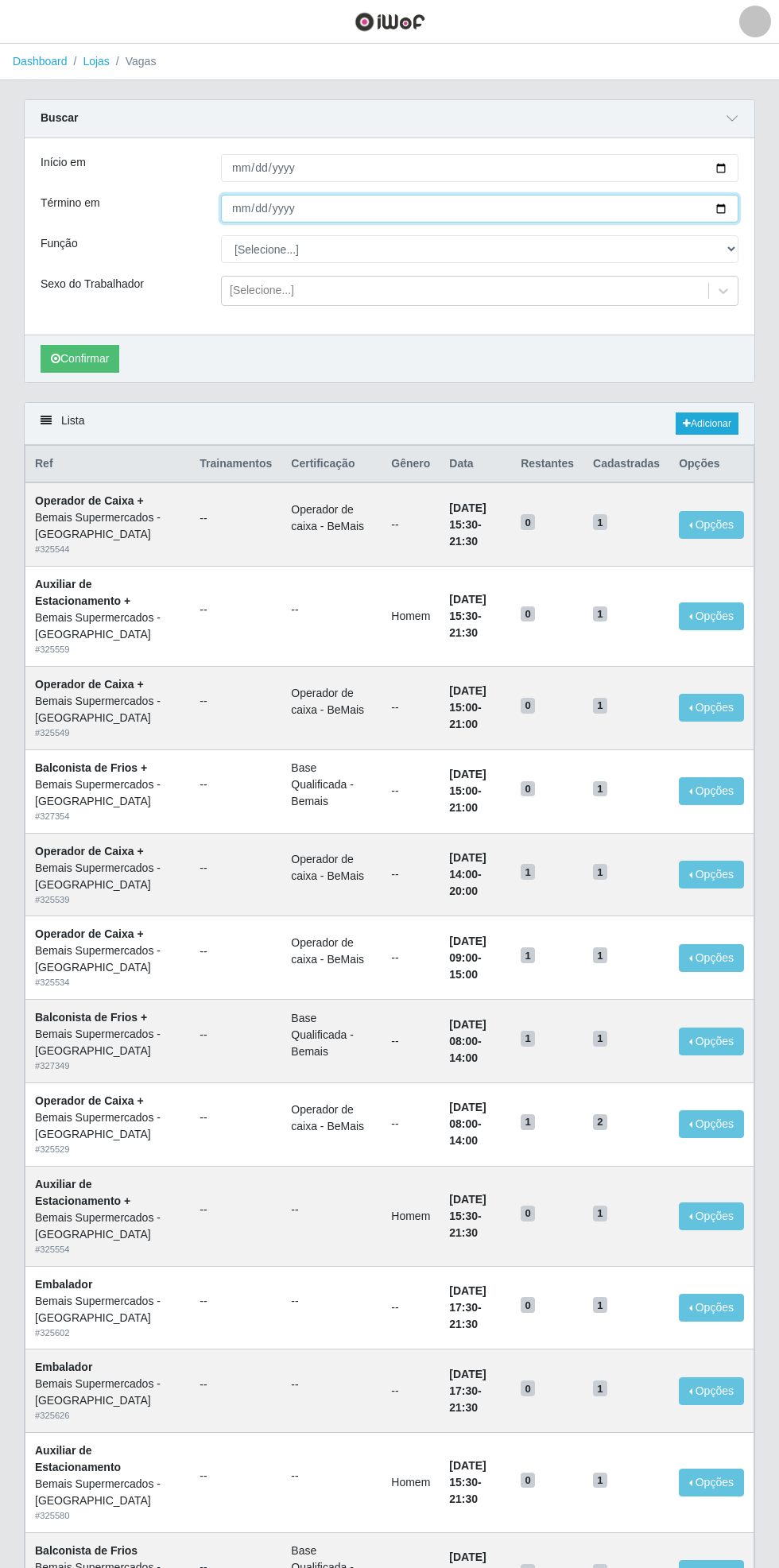
click at [733, 208] on input "Término em" at bounding box center [479, 209] width 517 height 27
type input "[DATE]"
click at [730, 248] on select "[Selecione...] ASG ASG + ASG ++ Auxiliar de Estacionamento Auxiliar de Estacion…" at bounding box center [479, 249] width 517 height 27
select select "104"
click at [221, 235] on select "[Selecione...] ASG ASG + ASG ++ Auxiliar de Estacionamento Auxiliar de Estacion…" at bounding box center [479, 249] width 517 height 27
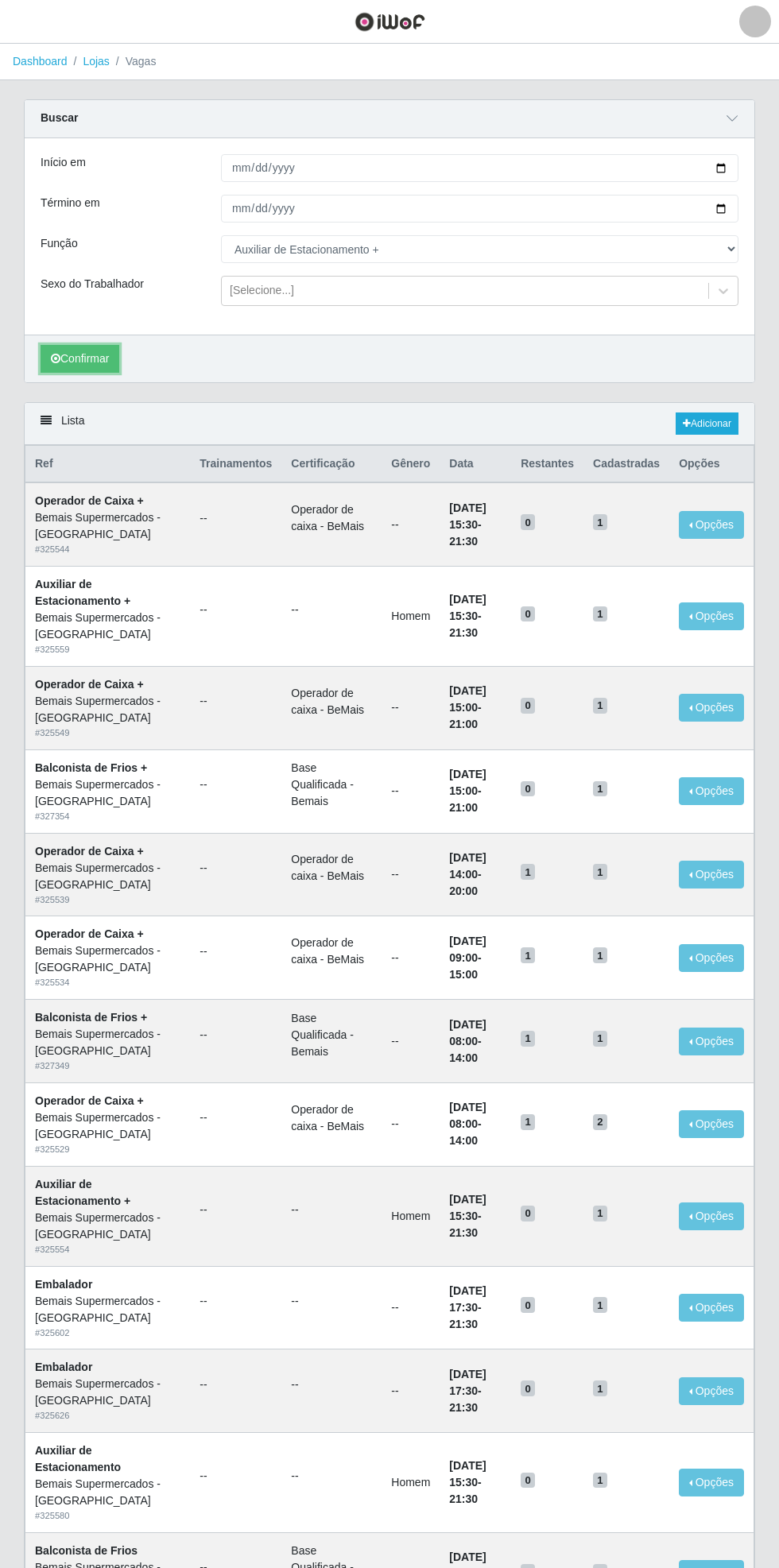
click at [87, 353] on button "Confirmar" at bounding box center [80, 359] width 79 height 27
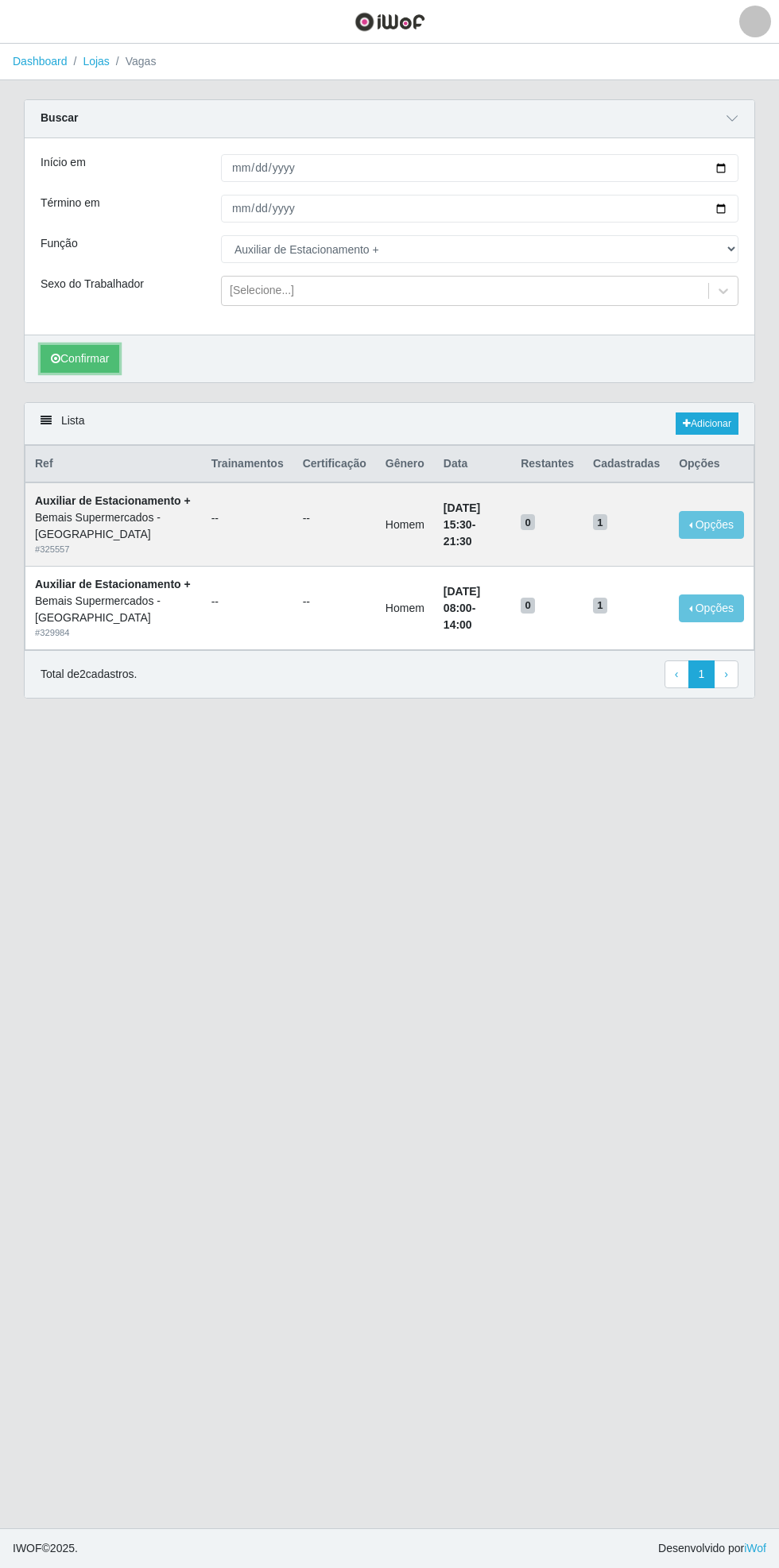
select select "[Selecione...]"
